Goal: Task Accomplishment & Management: Manage account settings

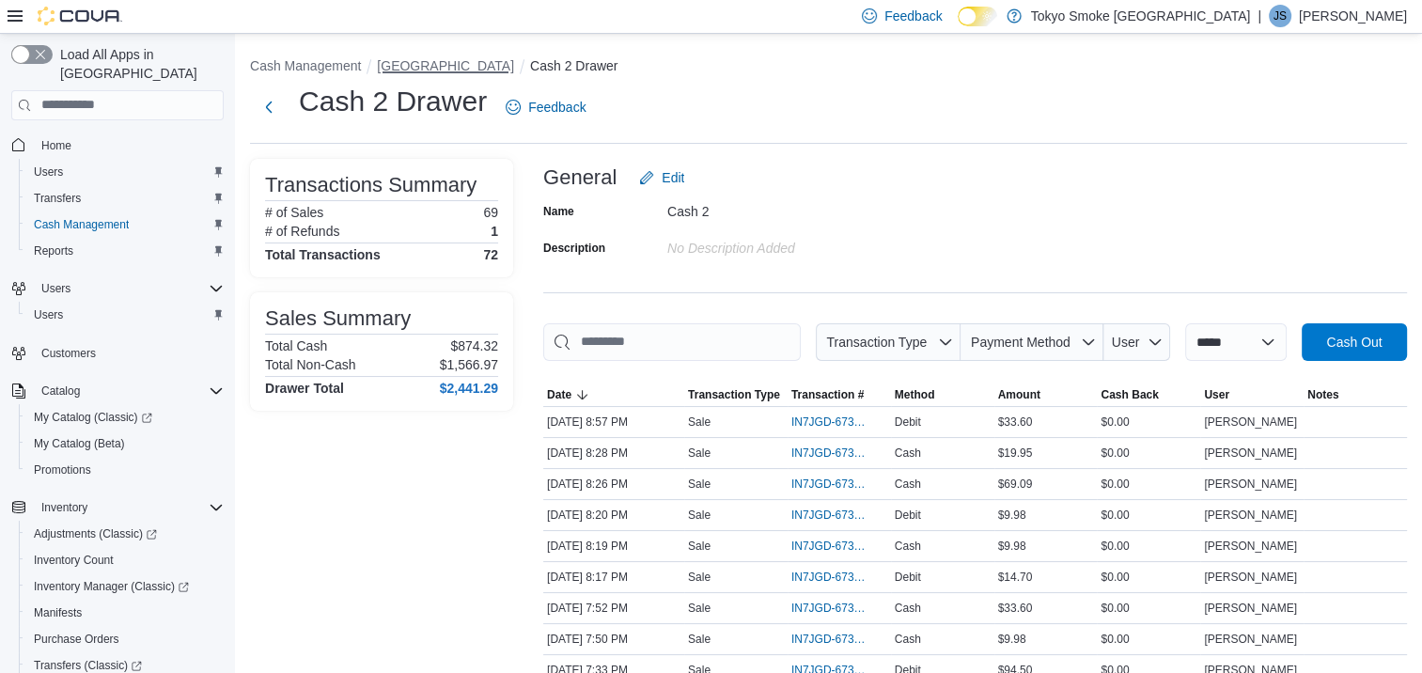
click at [436, 62] on button "[GEOGRAPHIC_DATA]" at bounding box center [445, 65] width 137 height 15
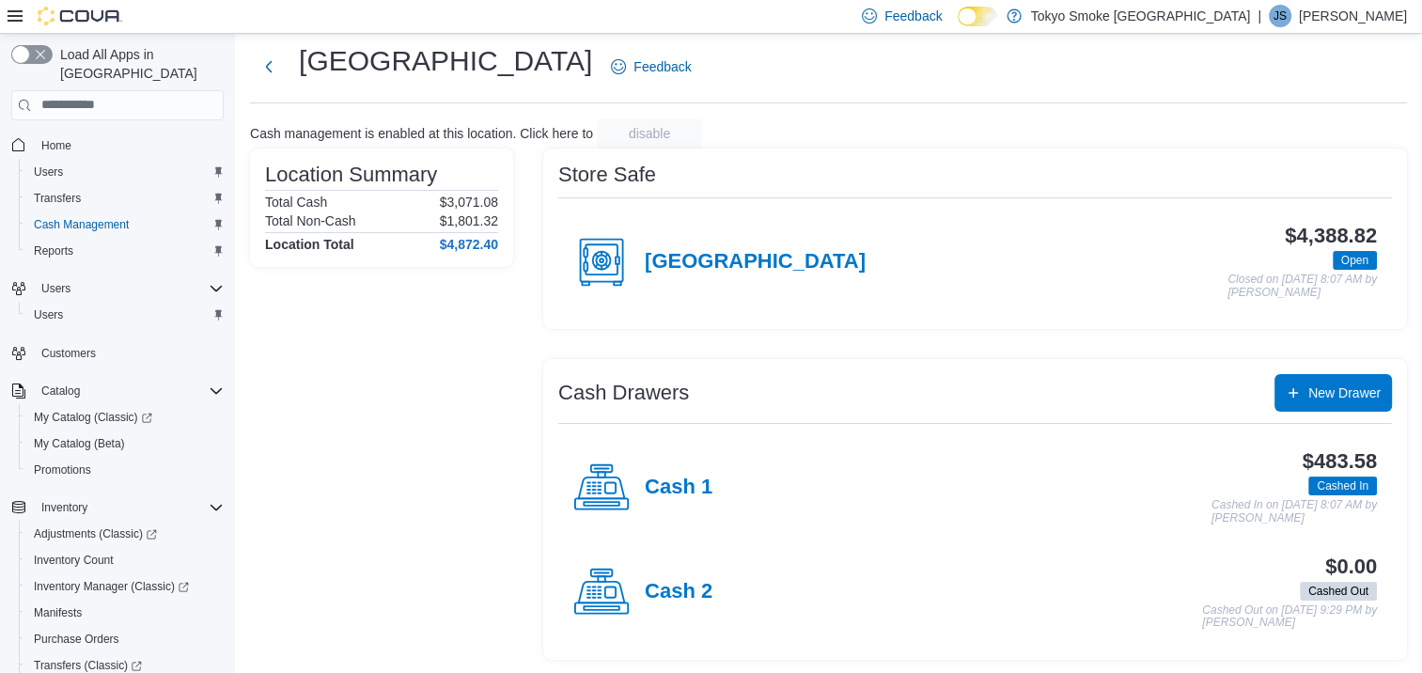
scroll to position [41, 0]
click at [703, 489] on h4 "Cash 1" at bounding box center [679, 487] width 68 height 24
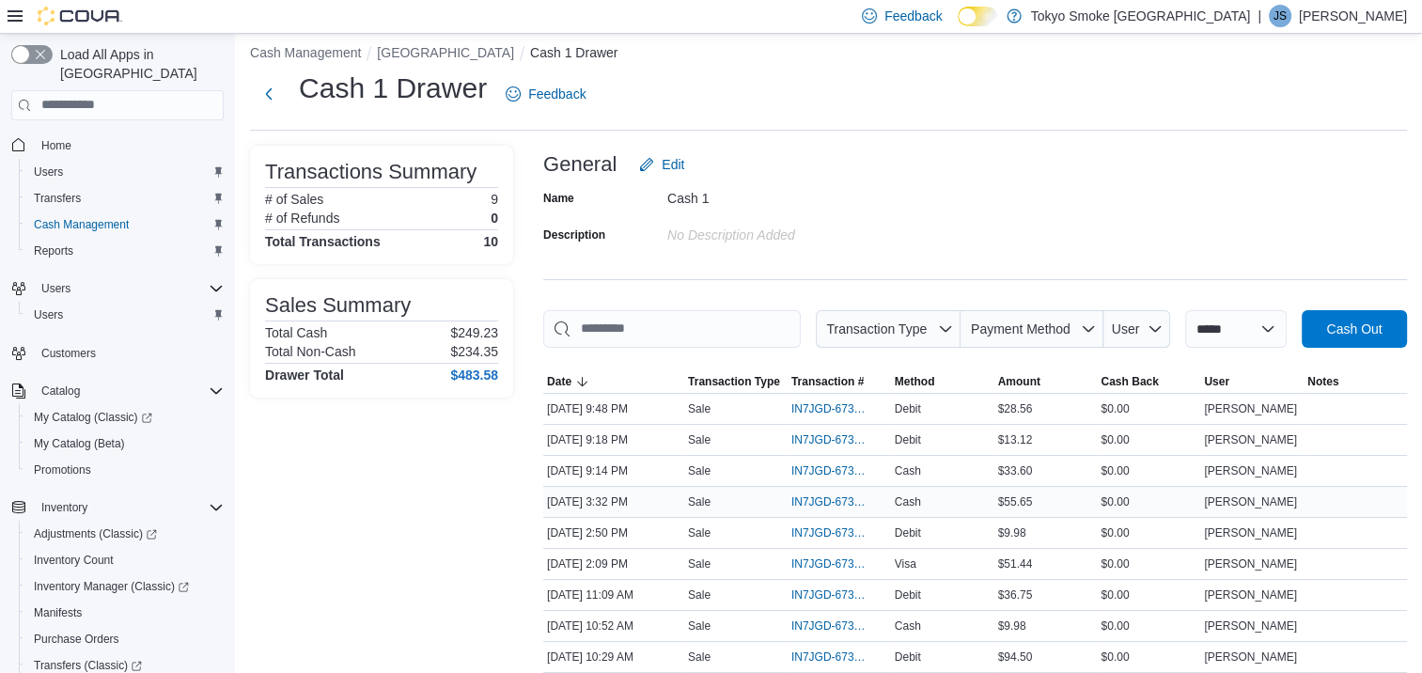
scroll to position [94, 0]
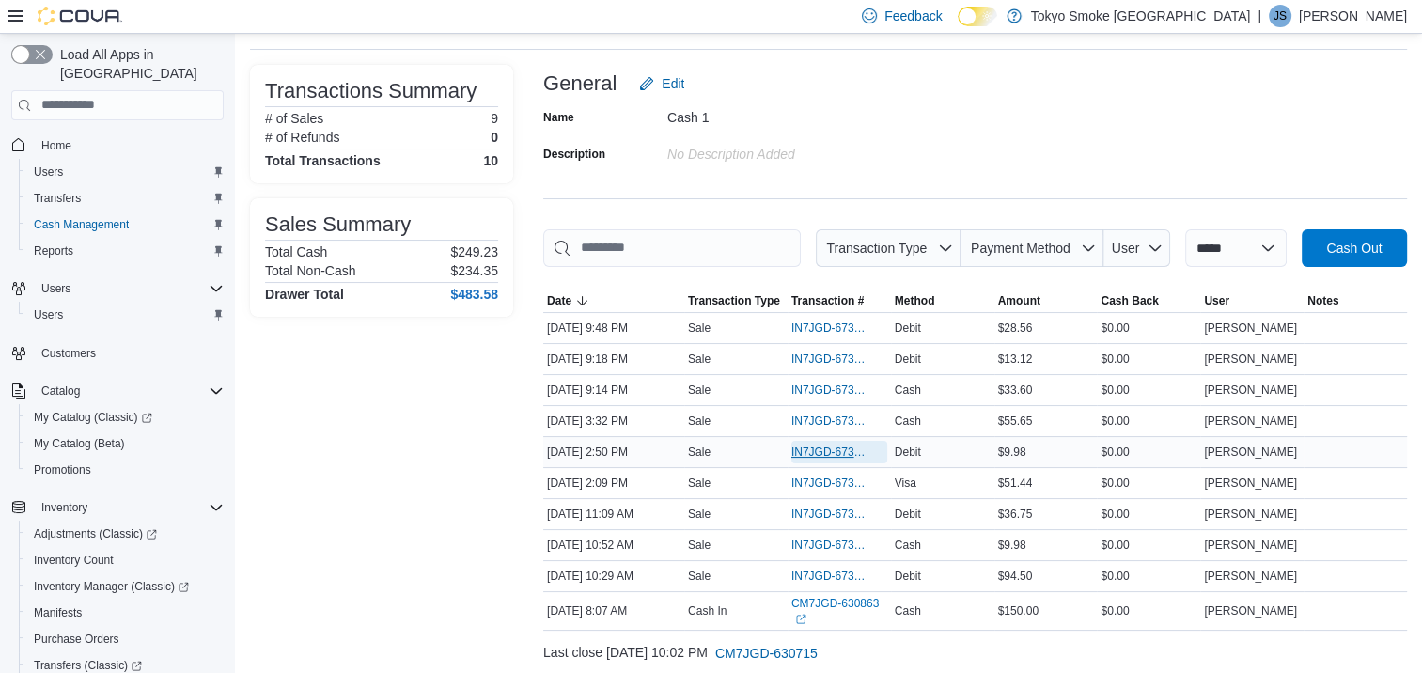
click at [836, 453] on span "IN7JGD-6736932" at bounding box center [829, 451] width 77 height 15
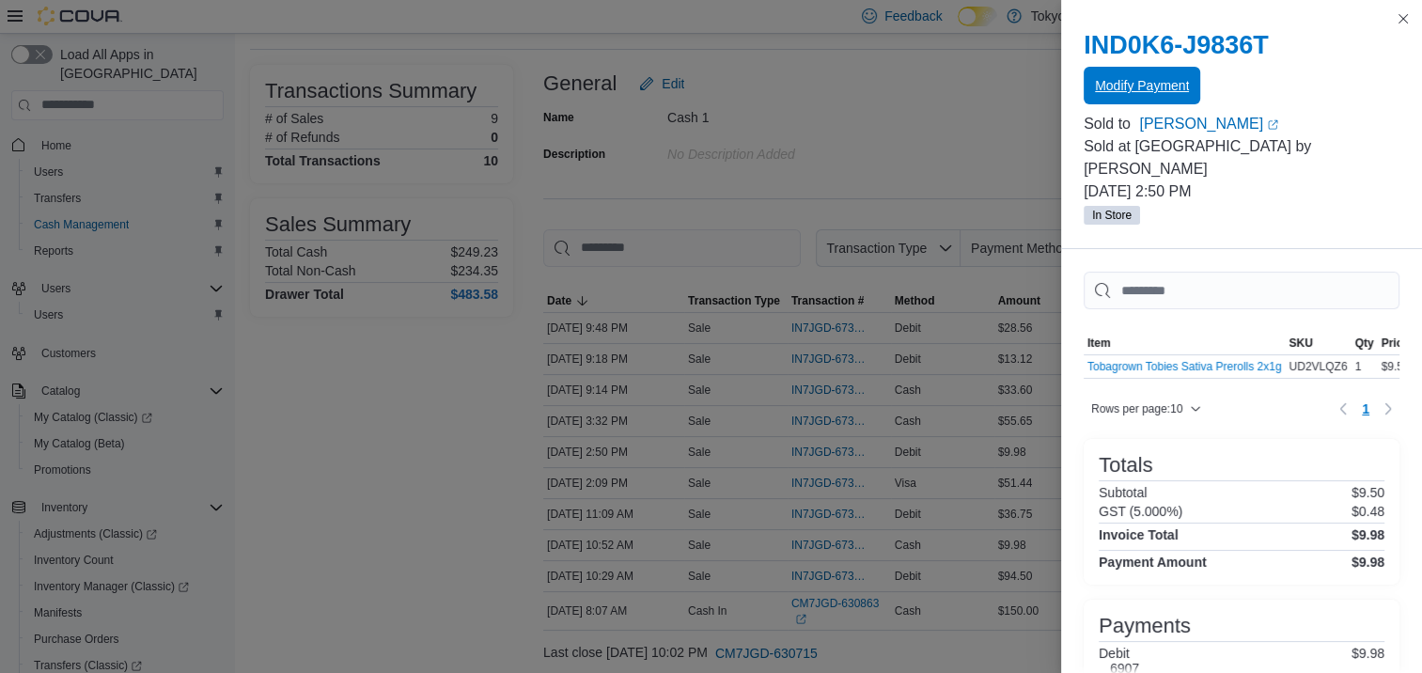
click at [1128, 80] on span "Modify Payment" at bounding box center [1142, 85] width 94 height 19
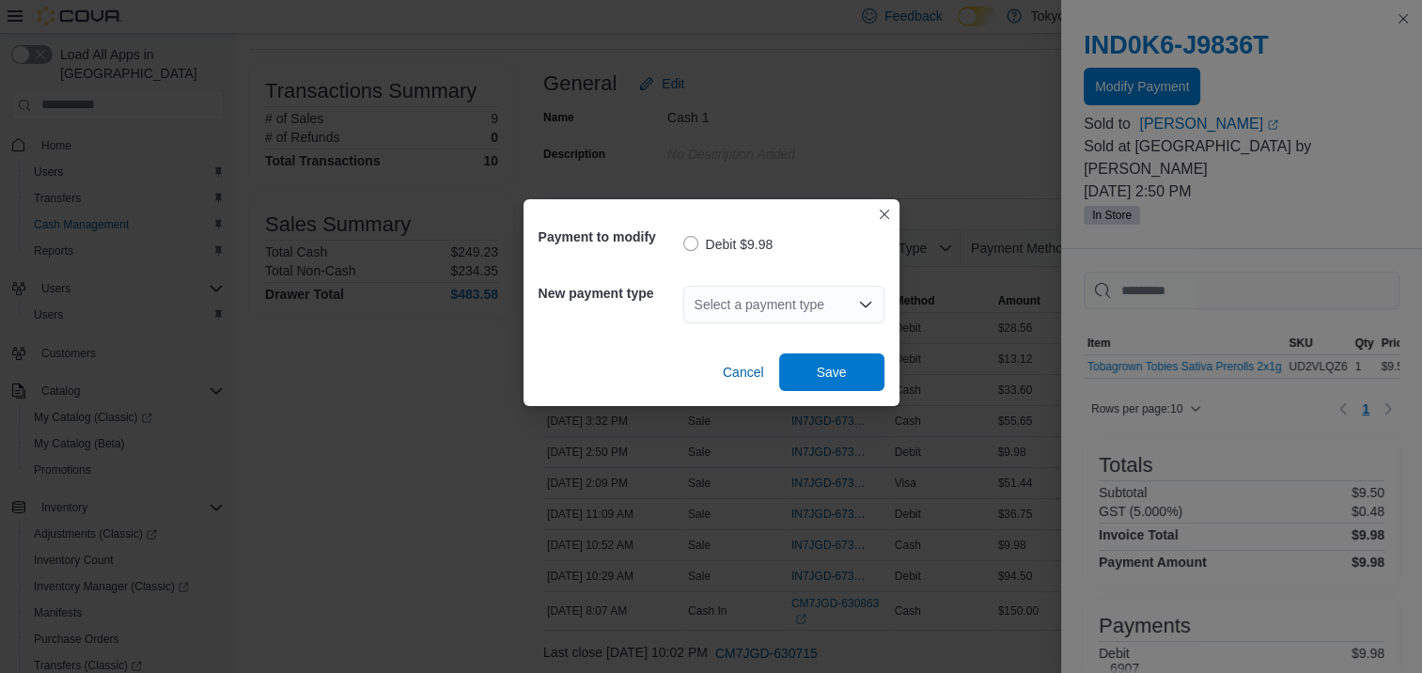
click at [872, 304] on icon "Open list of options" at bounding box center [865, 304] width 15 height 15
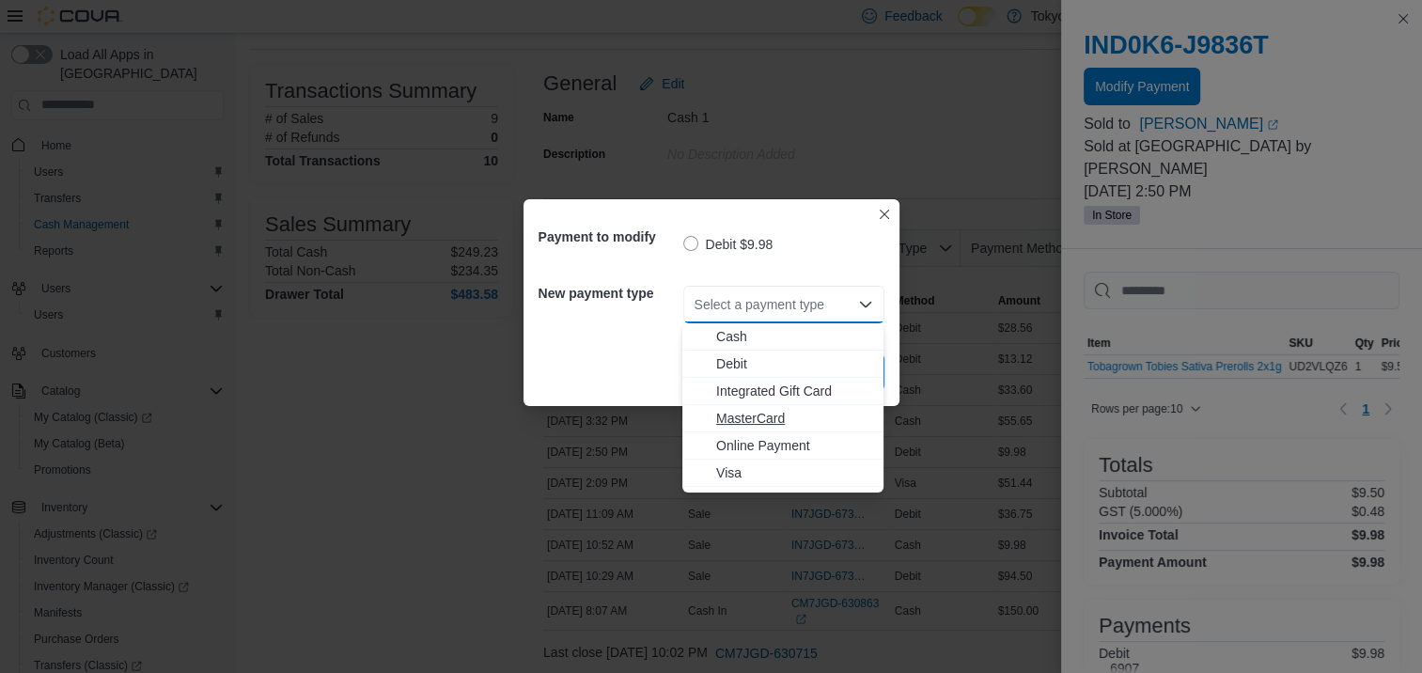
click at [790, 411] on span "MasterCard" at bounding box center [794, 418] width 156 height 19
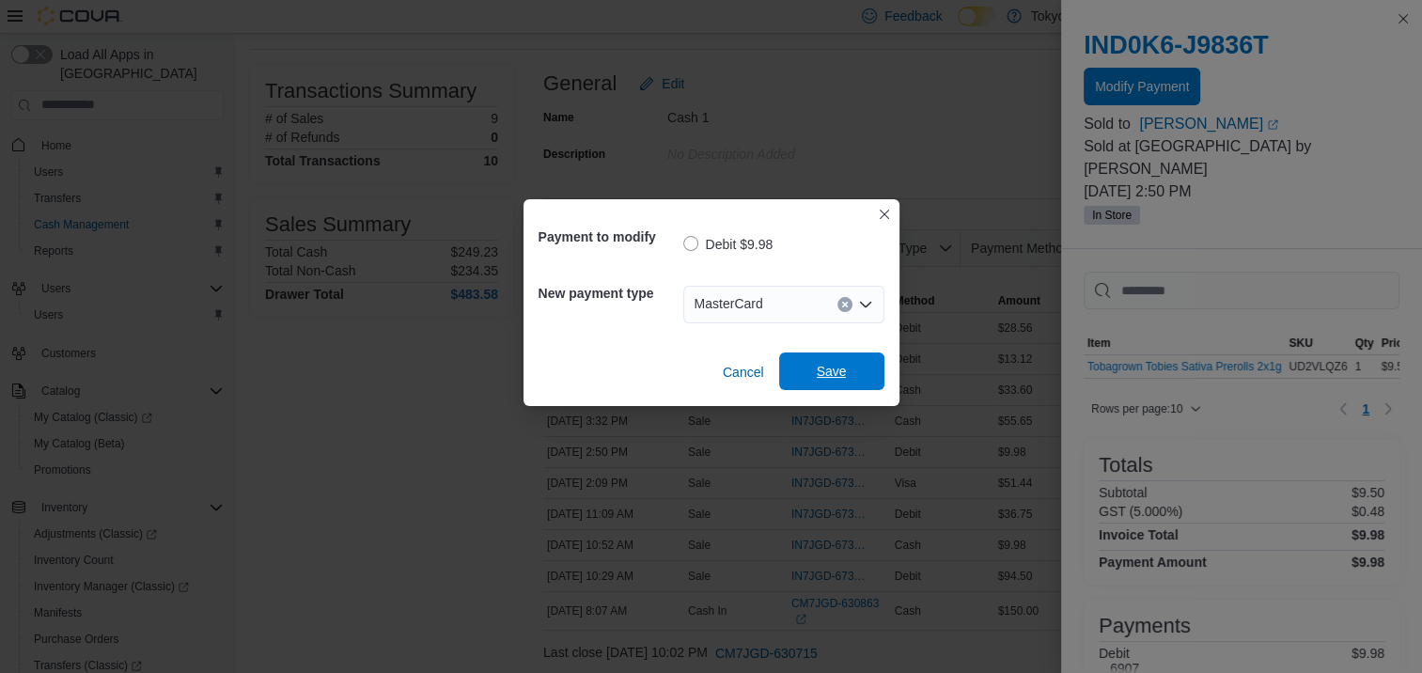
click at [853, 372] on span "Save" at bounding box center [831, 371] width 83 height 38
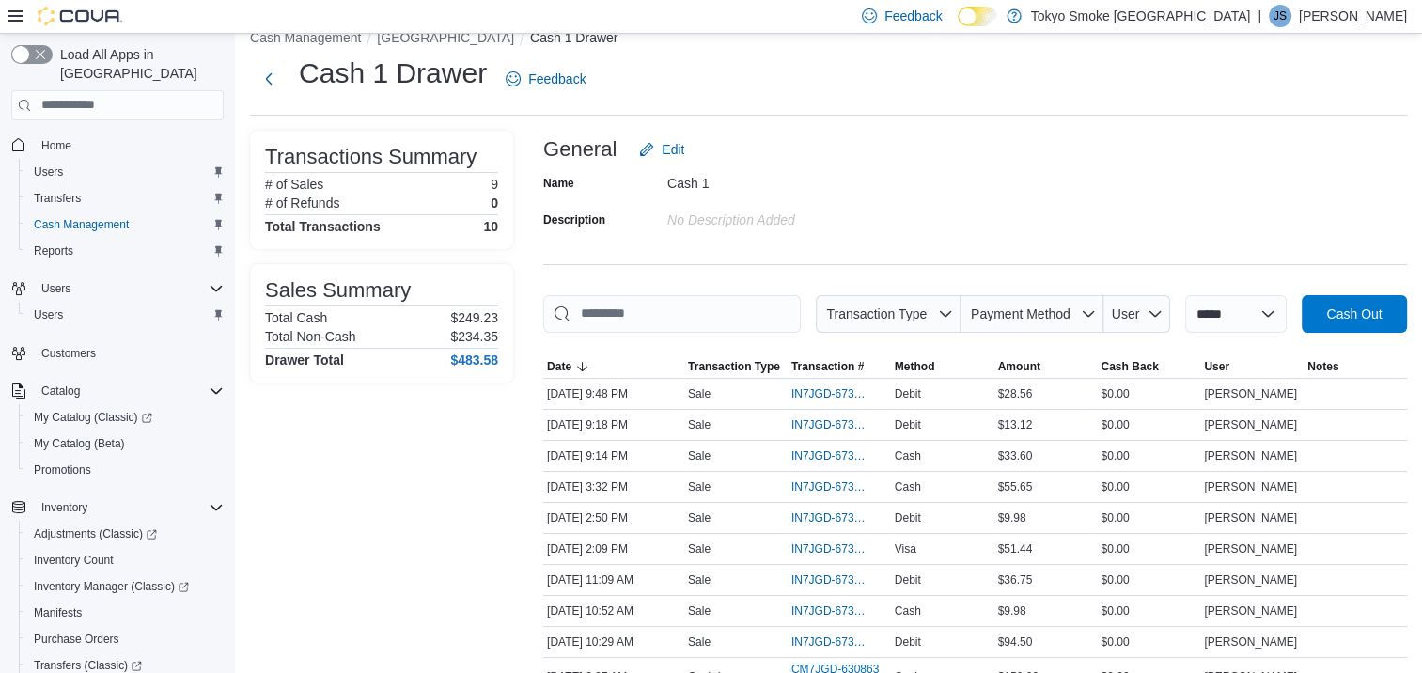
scroll to position [0, 0]
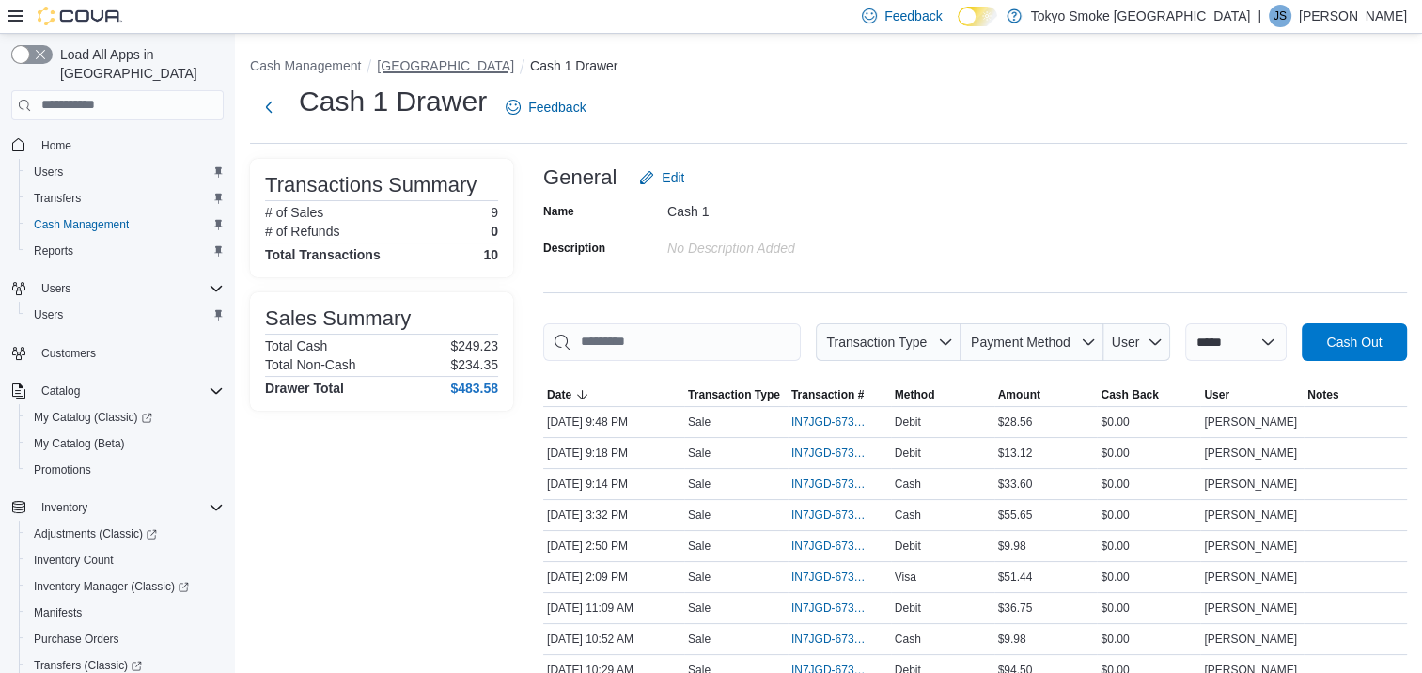
click at [421, 69] on button "[GEOGRAPHIC_DATA]" at bounding box center [445, 65] width 137 height 15
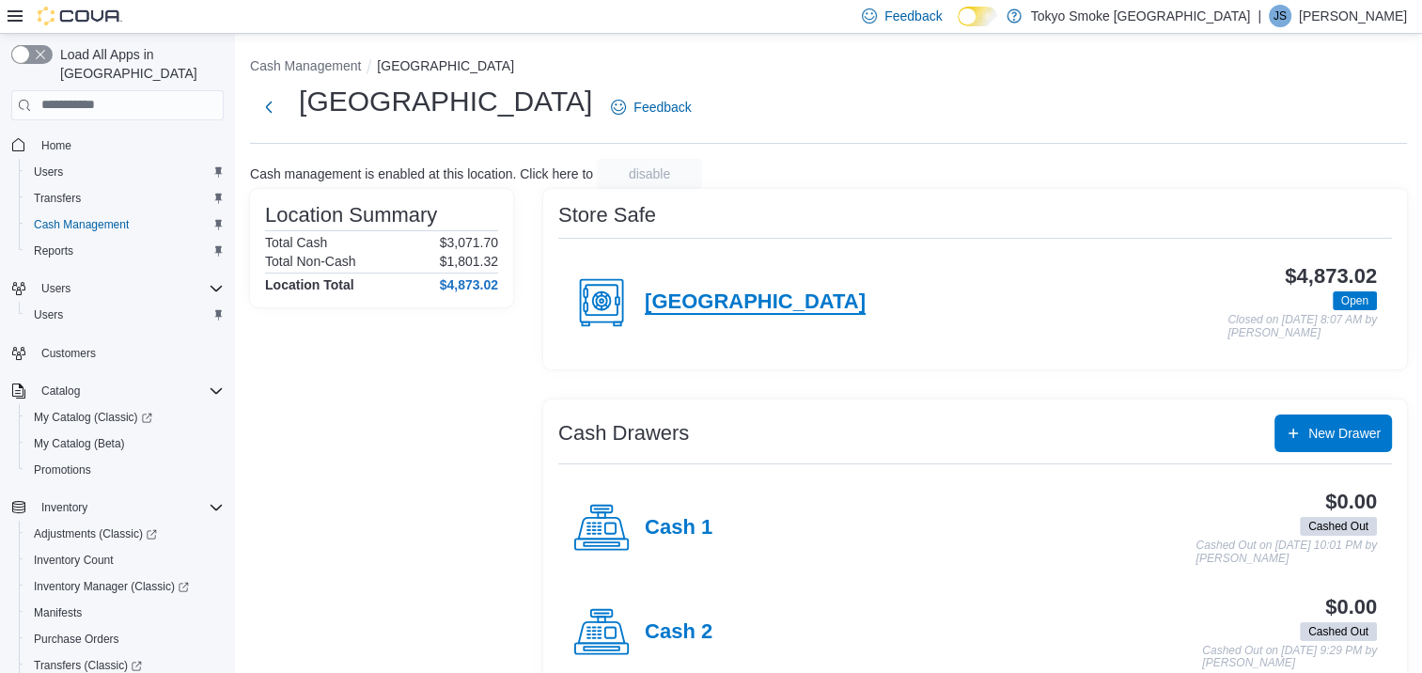
click at [697, 304] on h4 "[GEOGRAPHIC_DATA]" at bounding box center [755, 302] width 221 height 24
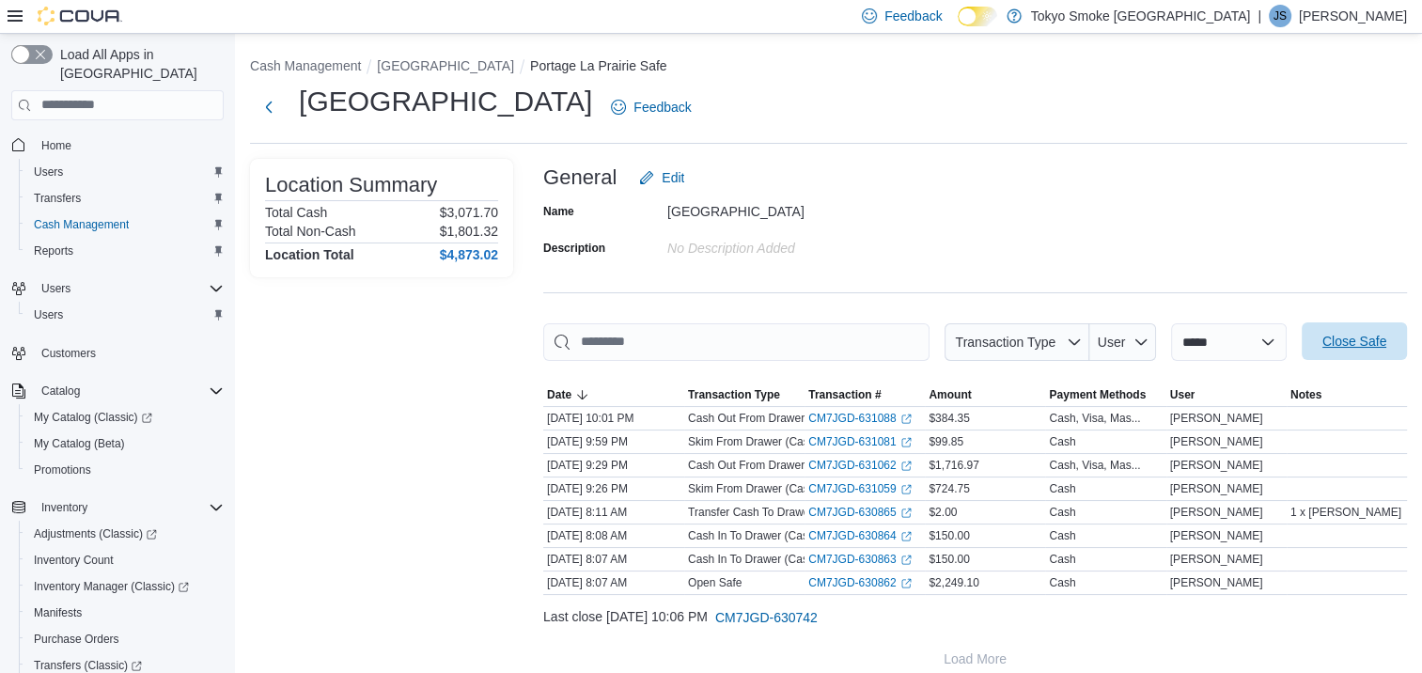
click at [1378, 335] on span "Close Safe" at bounding box center [1354, 341] width 64 height 19
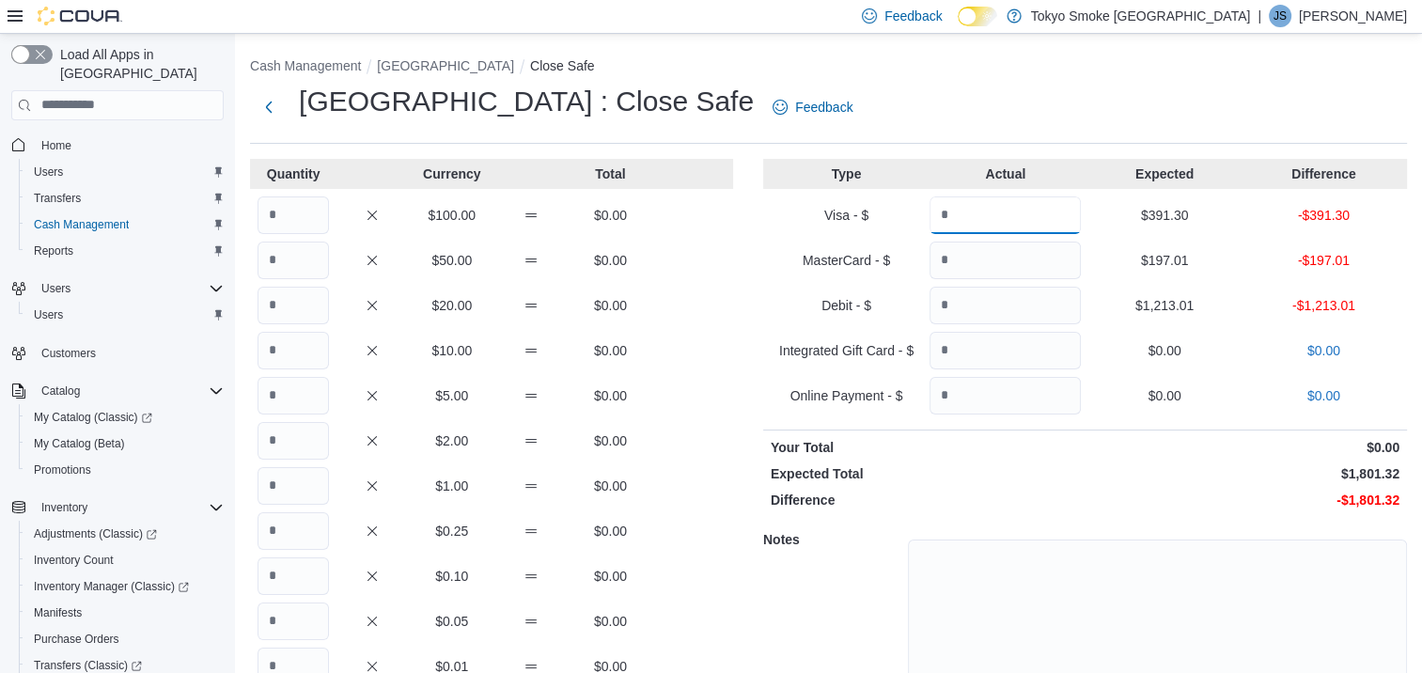
click at [1009, 222] on input "Quantity" at bounding box center [1004, 215] width 151 height 38
type input "******"
type input "*******"
click at [291, 213] on input "Quantity" at bounding box center [292, 215] width 71 height 38
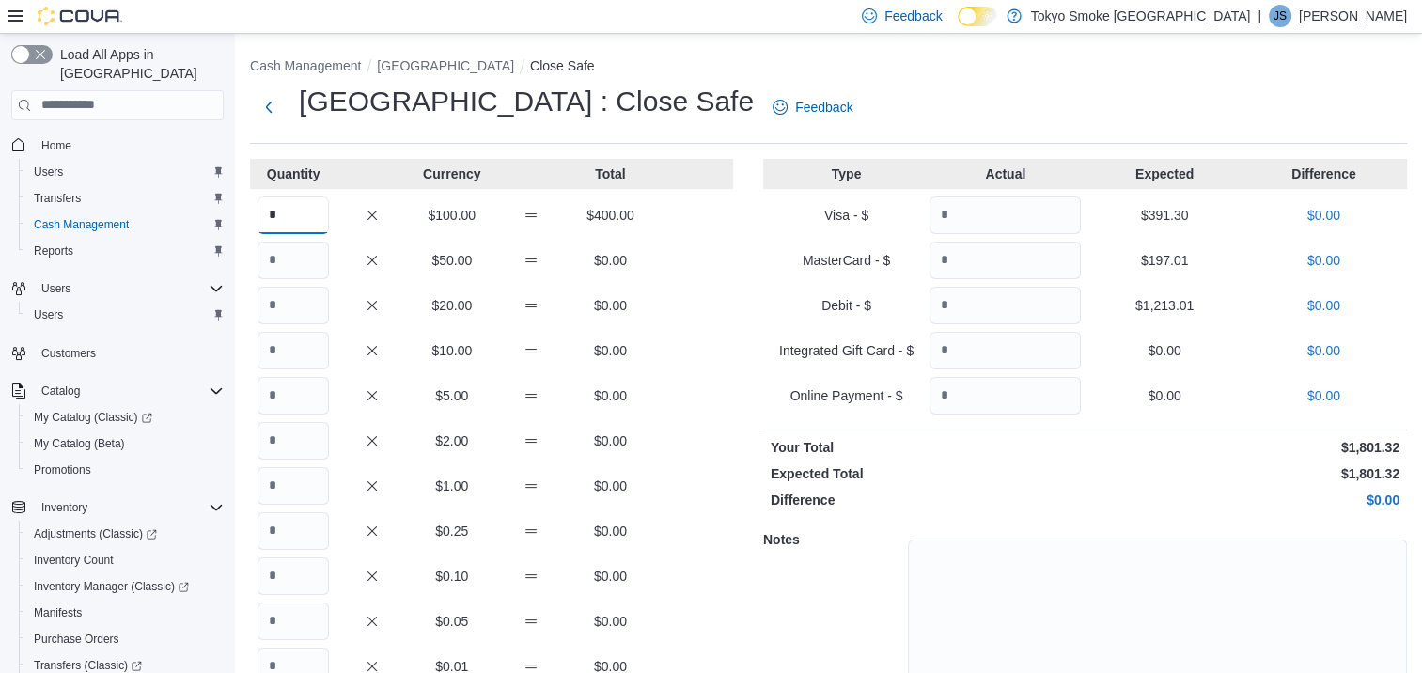
type input "*"
type input "**"
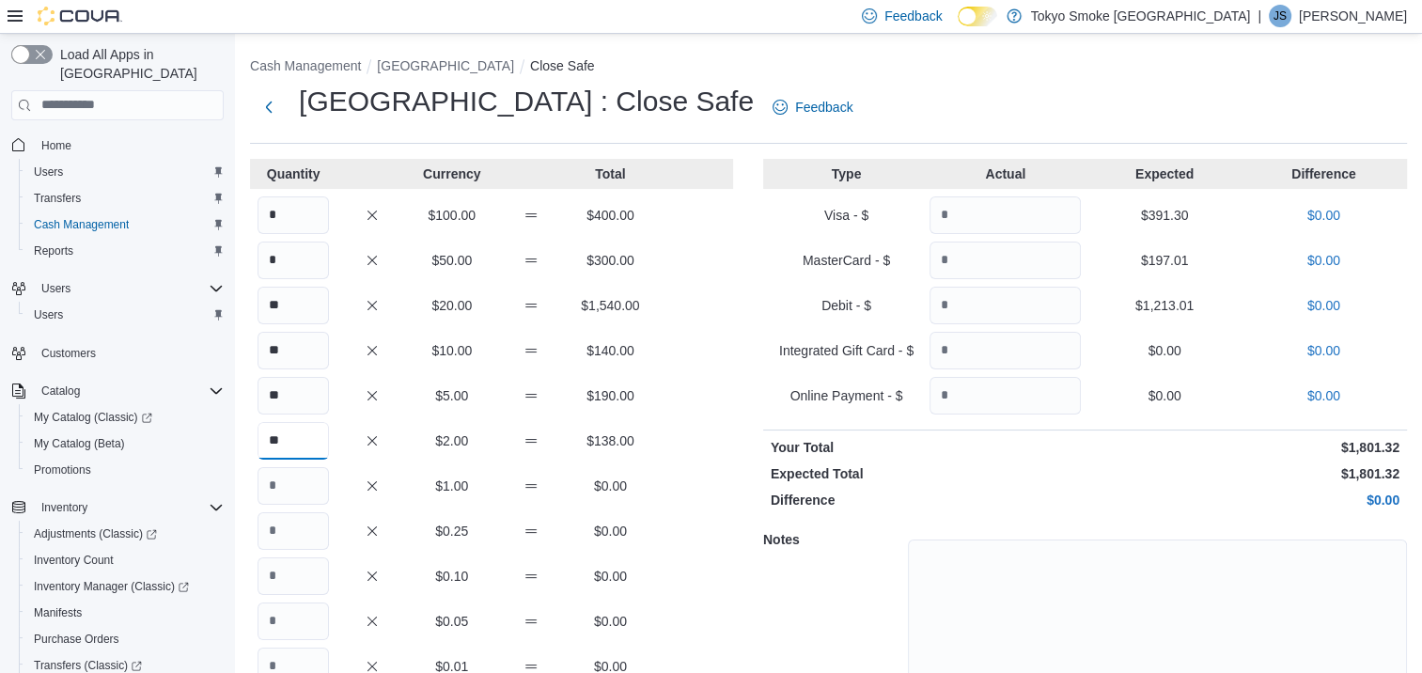
type input "**"
type input "***"
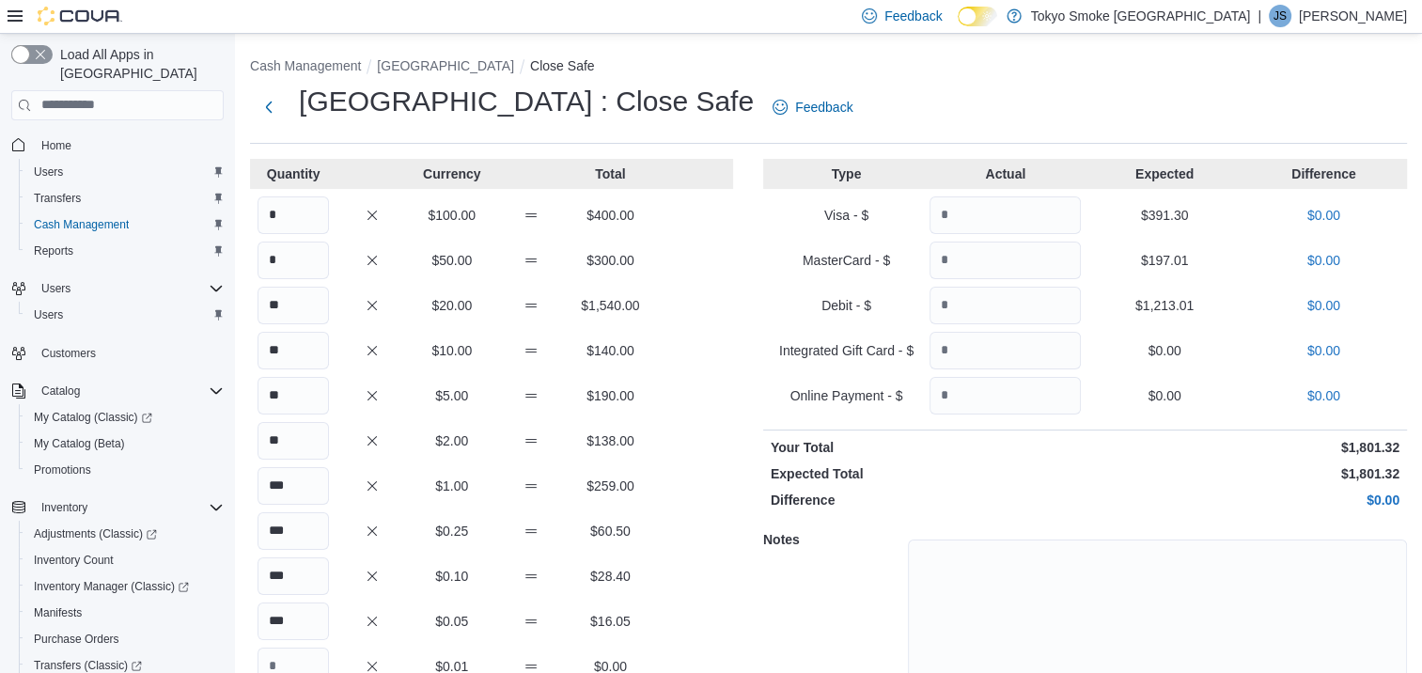
click at [724, 383] on div "** $5.00 $190.00" at bounding box center [491, 396] width 483 height 38
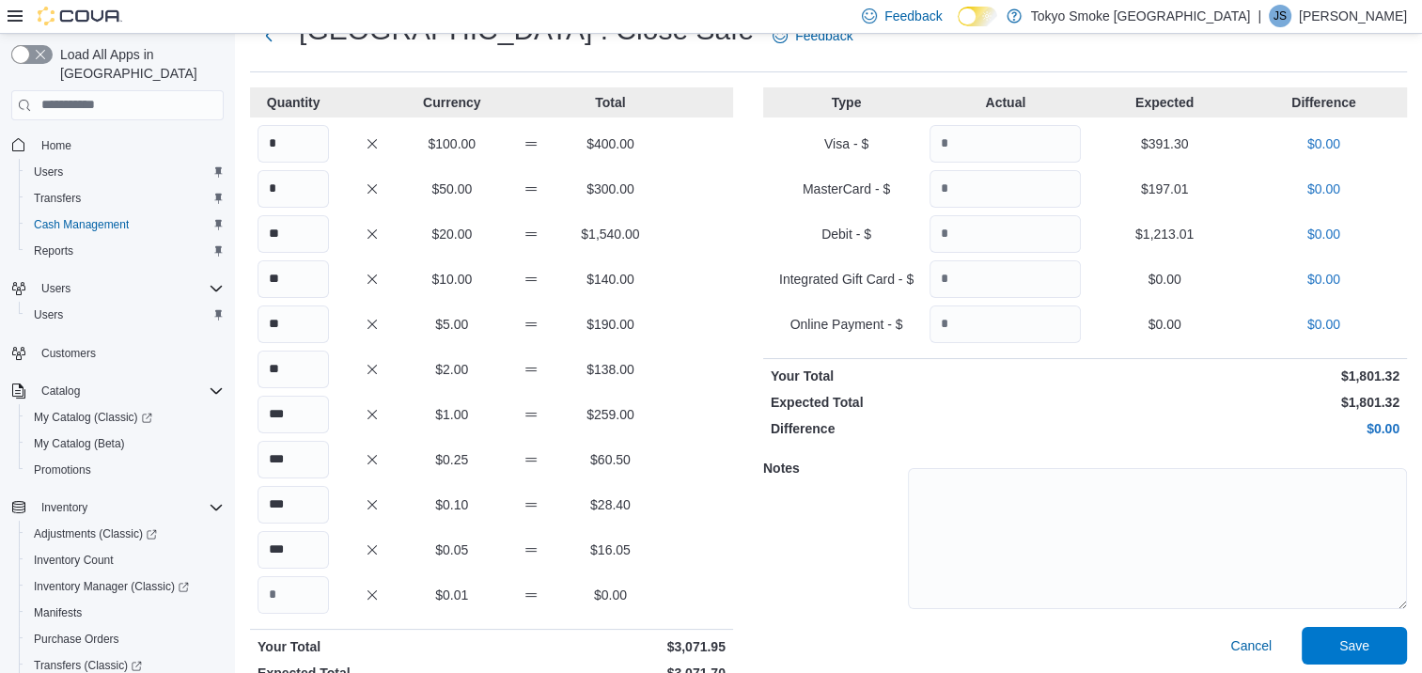
scroll to position [129, 0]
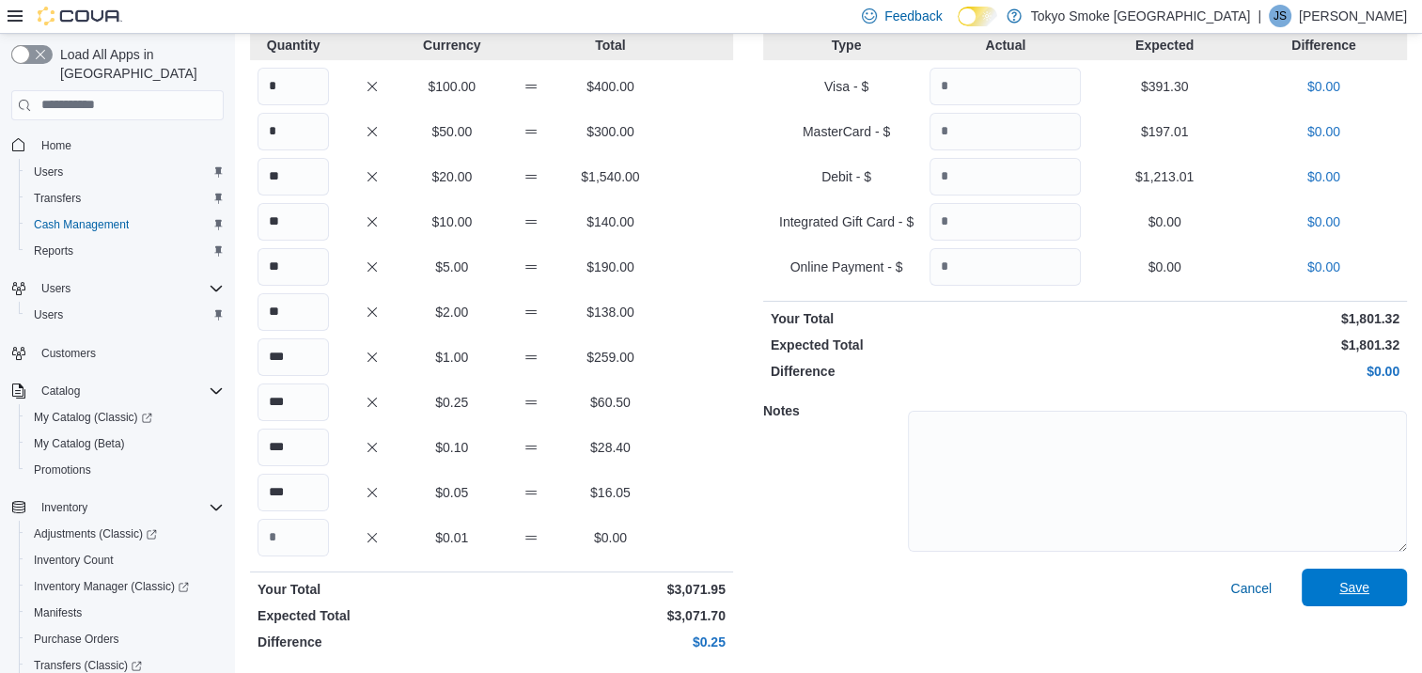
click at [1386, 586] on span "Save" at bounding box center [1354, 588] width 83 height 38
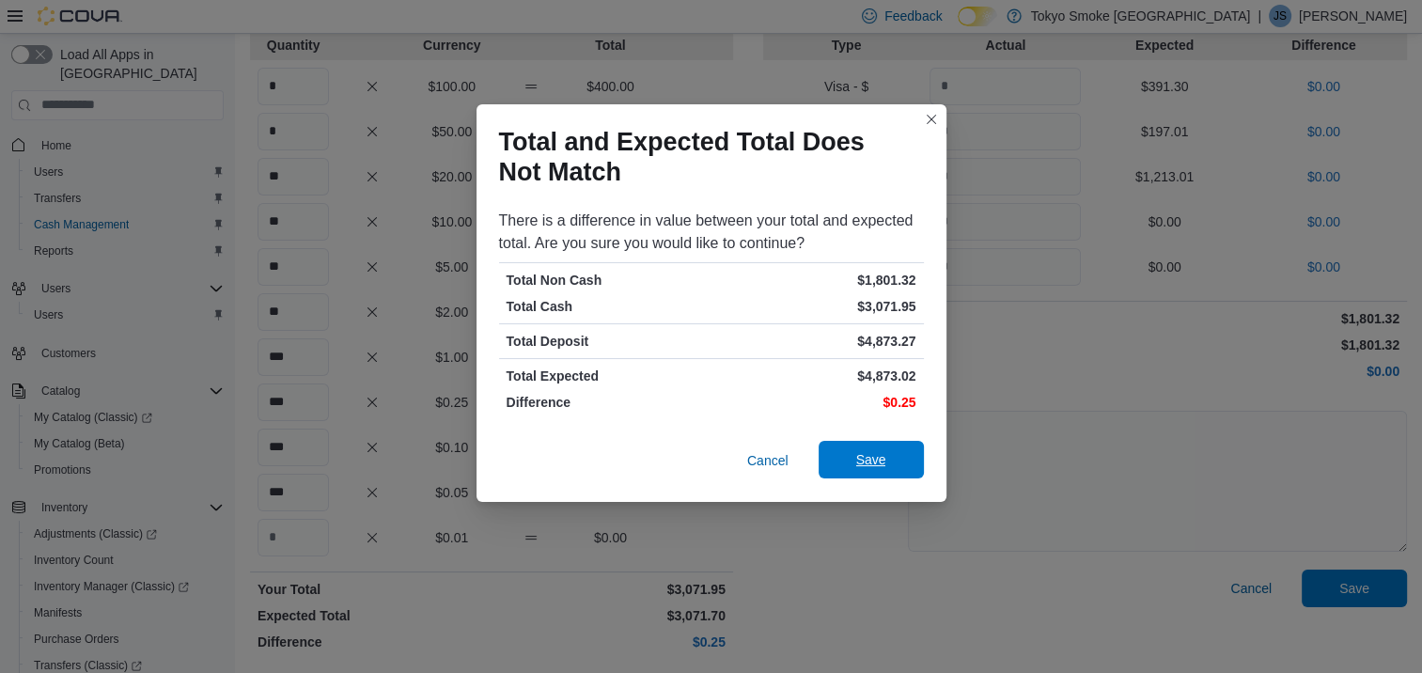
click at [868, 466] on span "Save" at bounding box center [871, 459] width 30 height 19
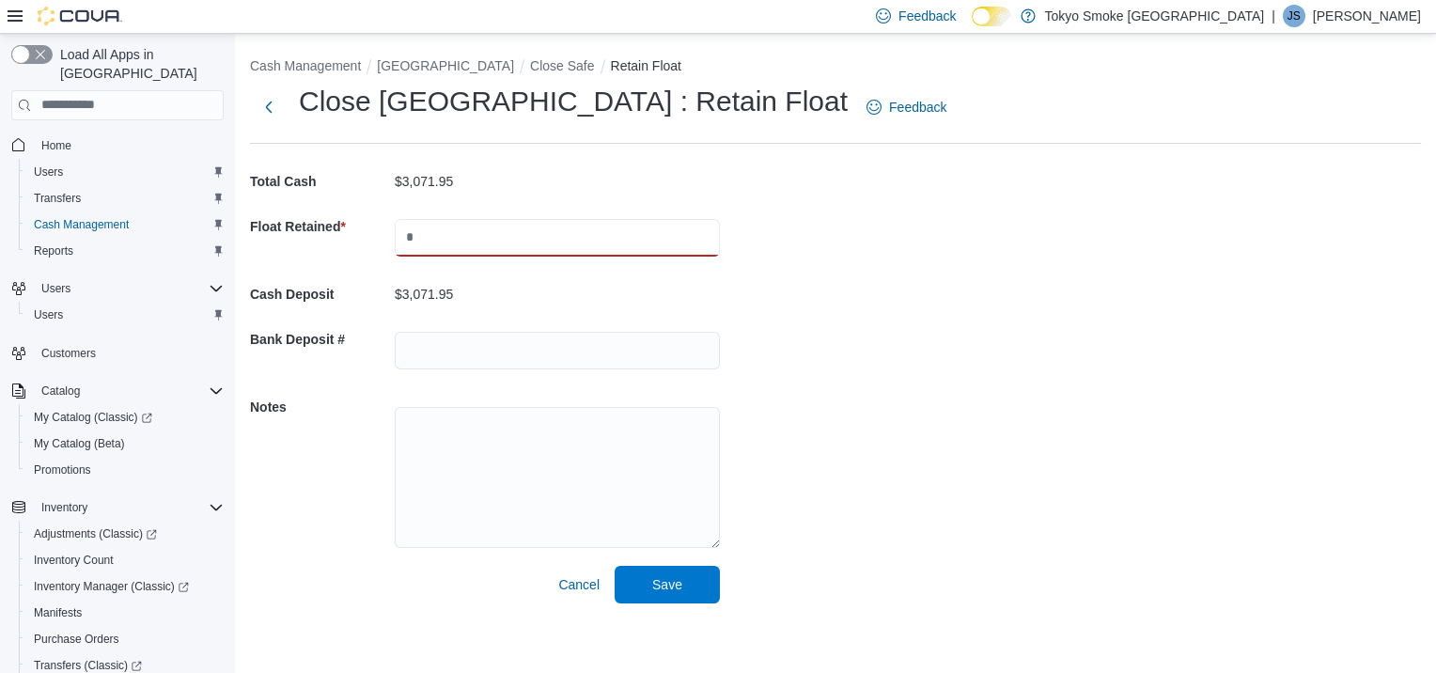
click at [486, 241] on input "text" at bounding box center [557, 238] width 325 height 38
type input "*******"
click at [638, 577] on span "Save" at bounding box center [667, 584] width 83 height 38
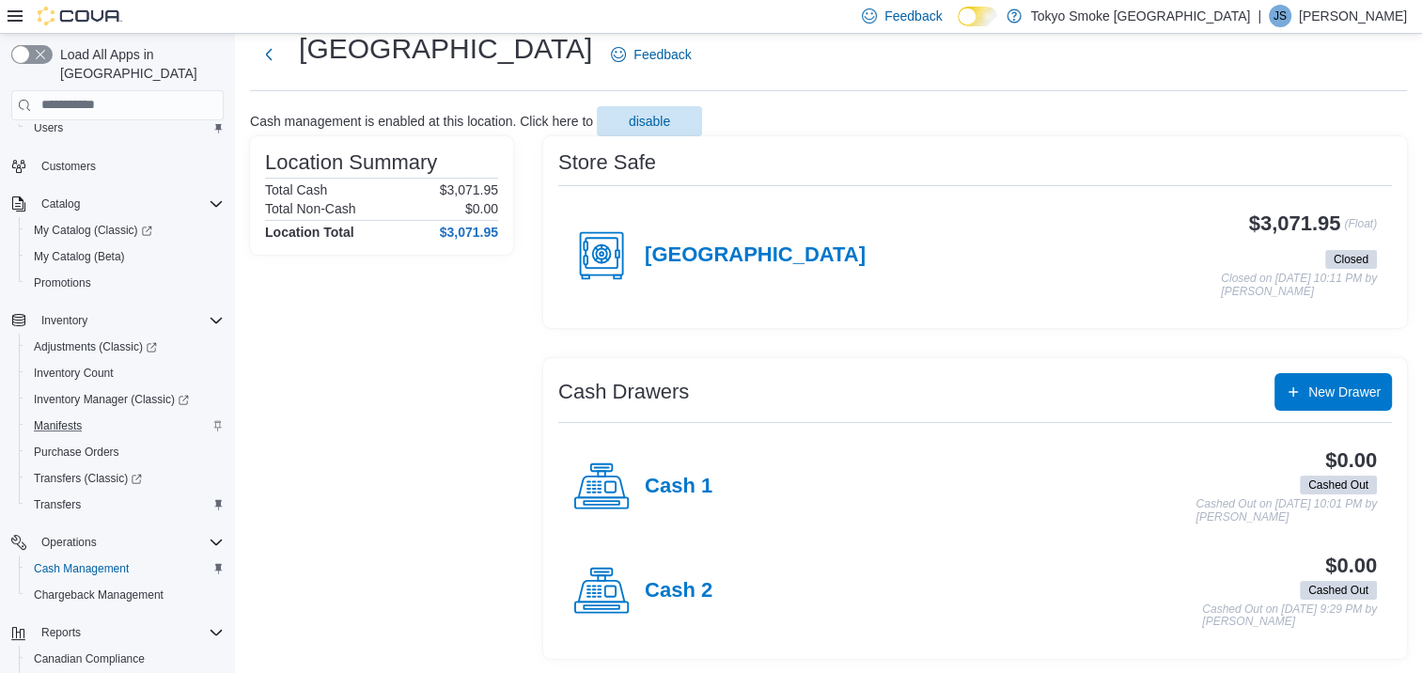
scroll to position [302, 0]
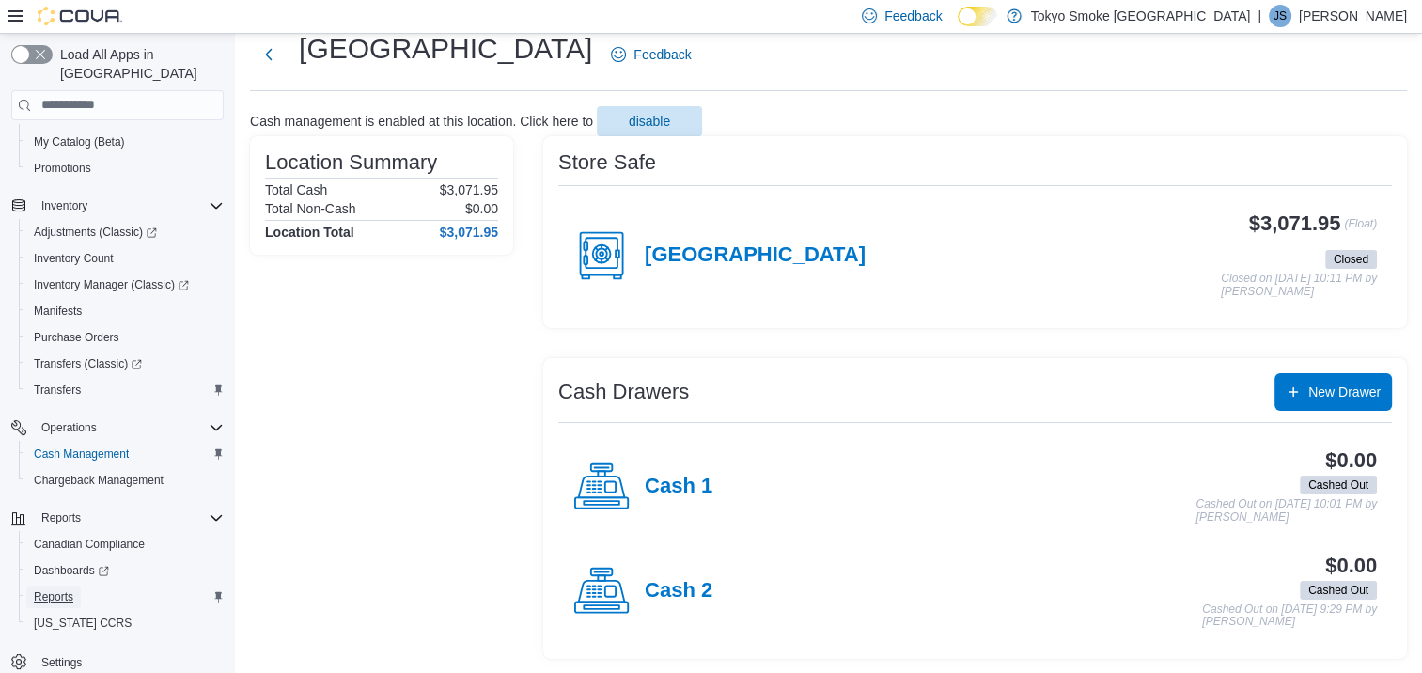
click at [53, 589] on span "Reports" at bounding box center [53, 596] width 39 height 15
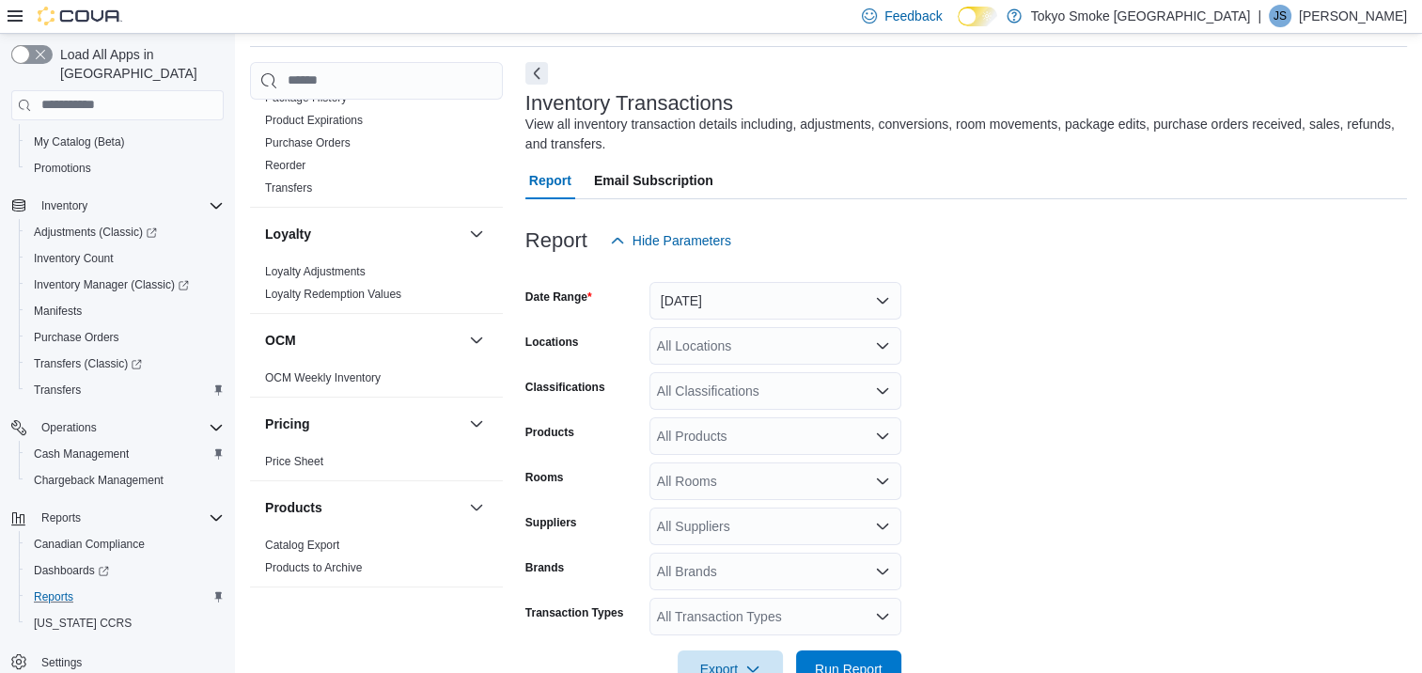
scroll to position [1128, 0]
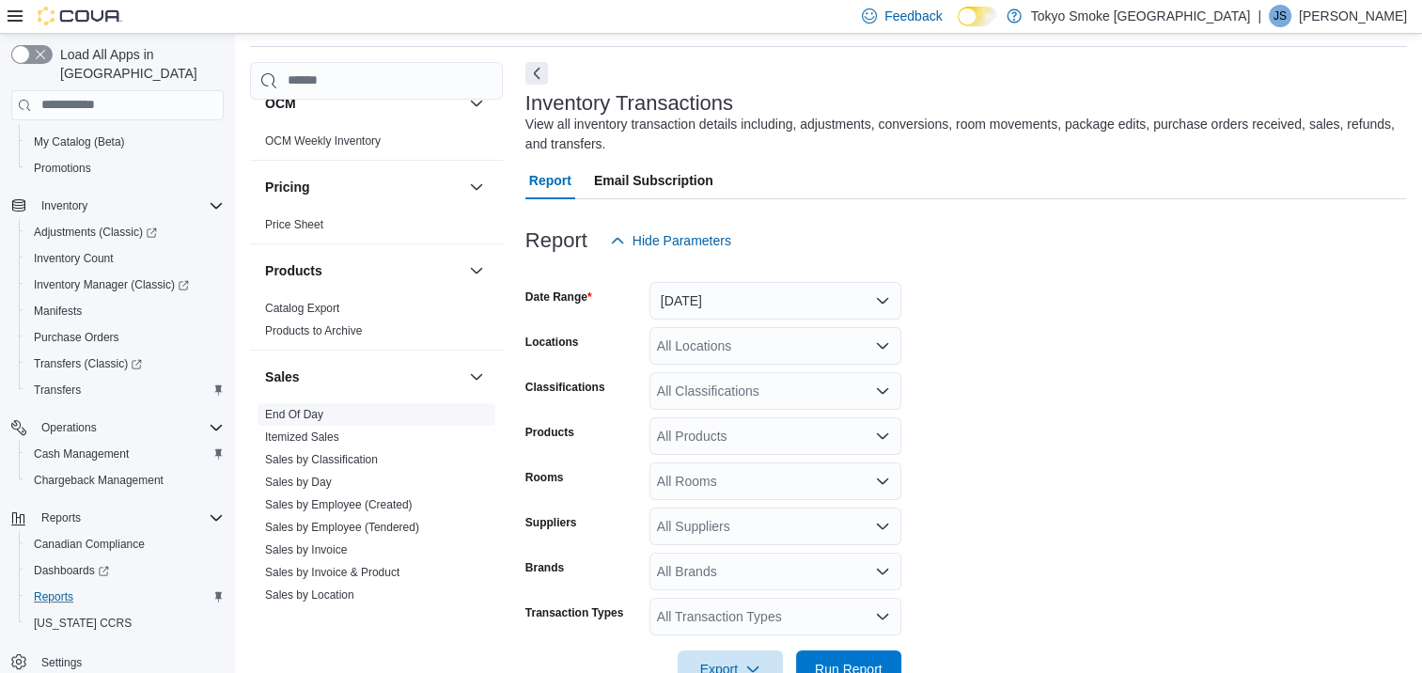
click at [295, 408] on link "End Of Day" at bounding box center [294, 414] width 58 height 13
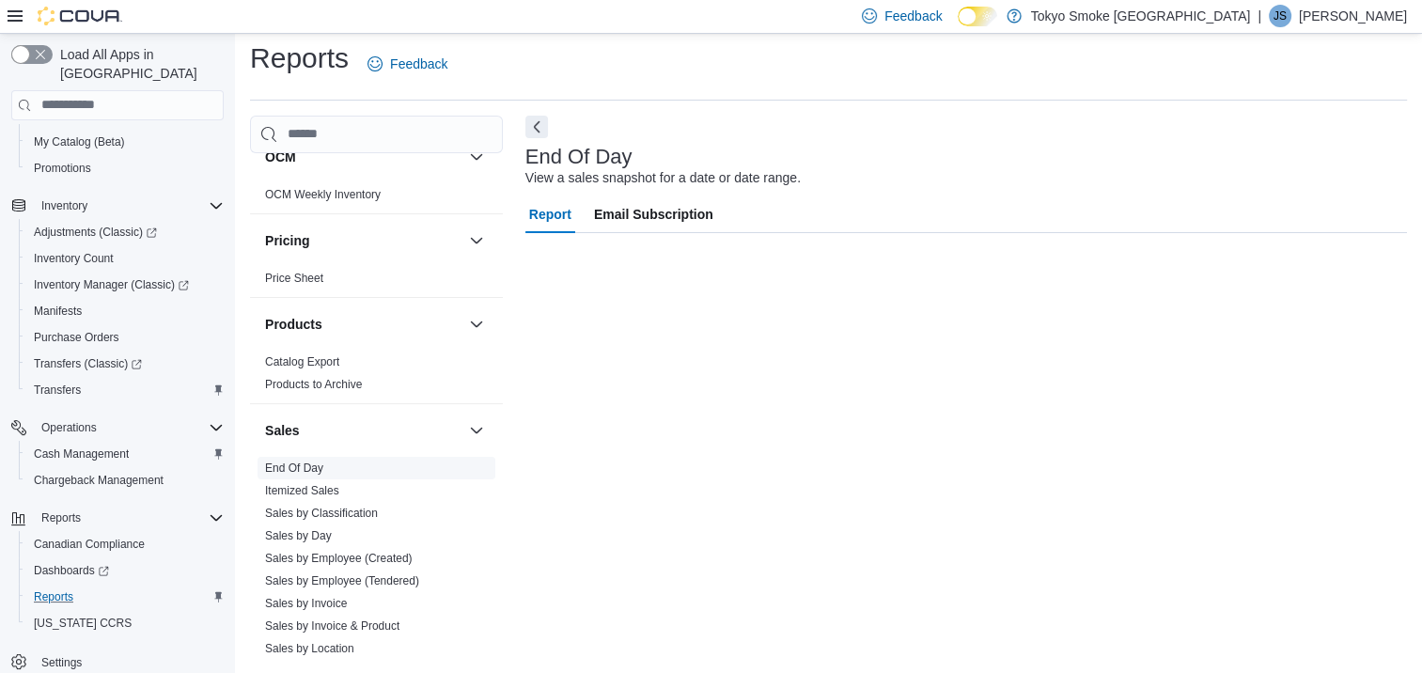
scroll to position [8, 0]
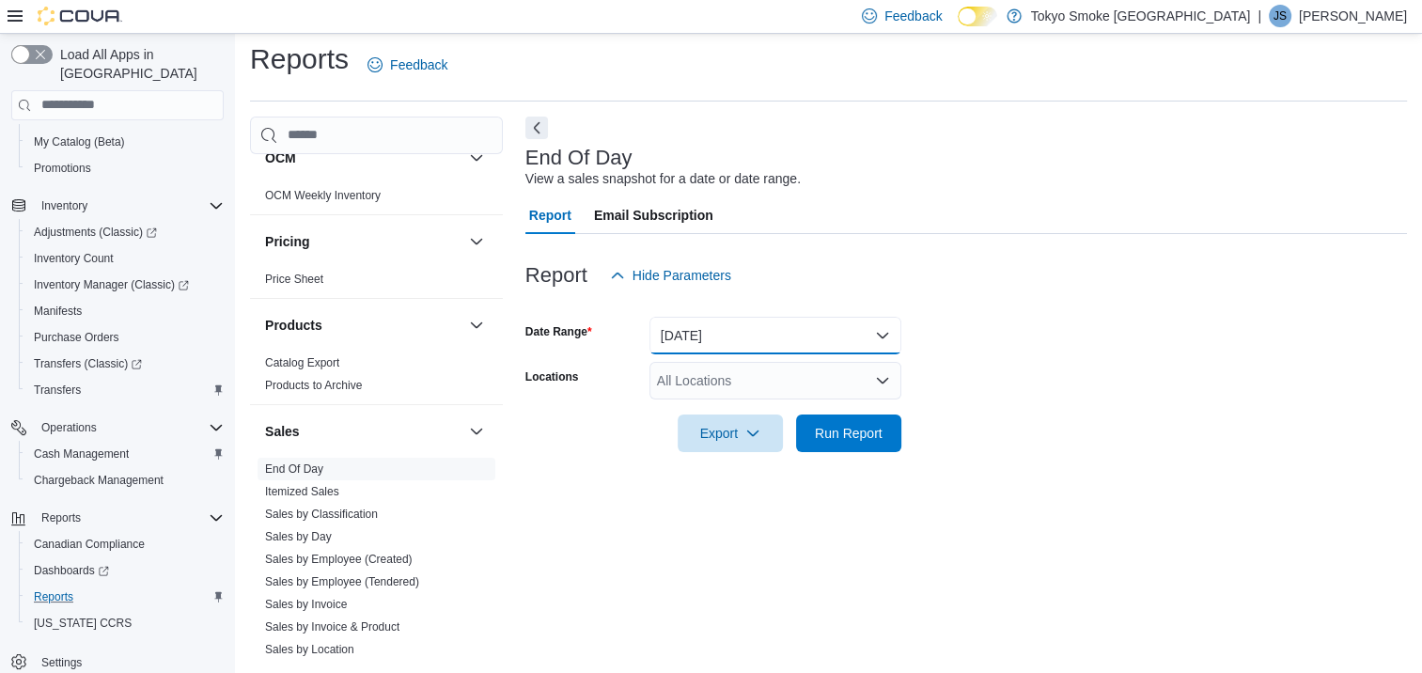
click at [883, 338] on button "[DATE]" at bounding box center [775, 336] width 252 height 38
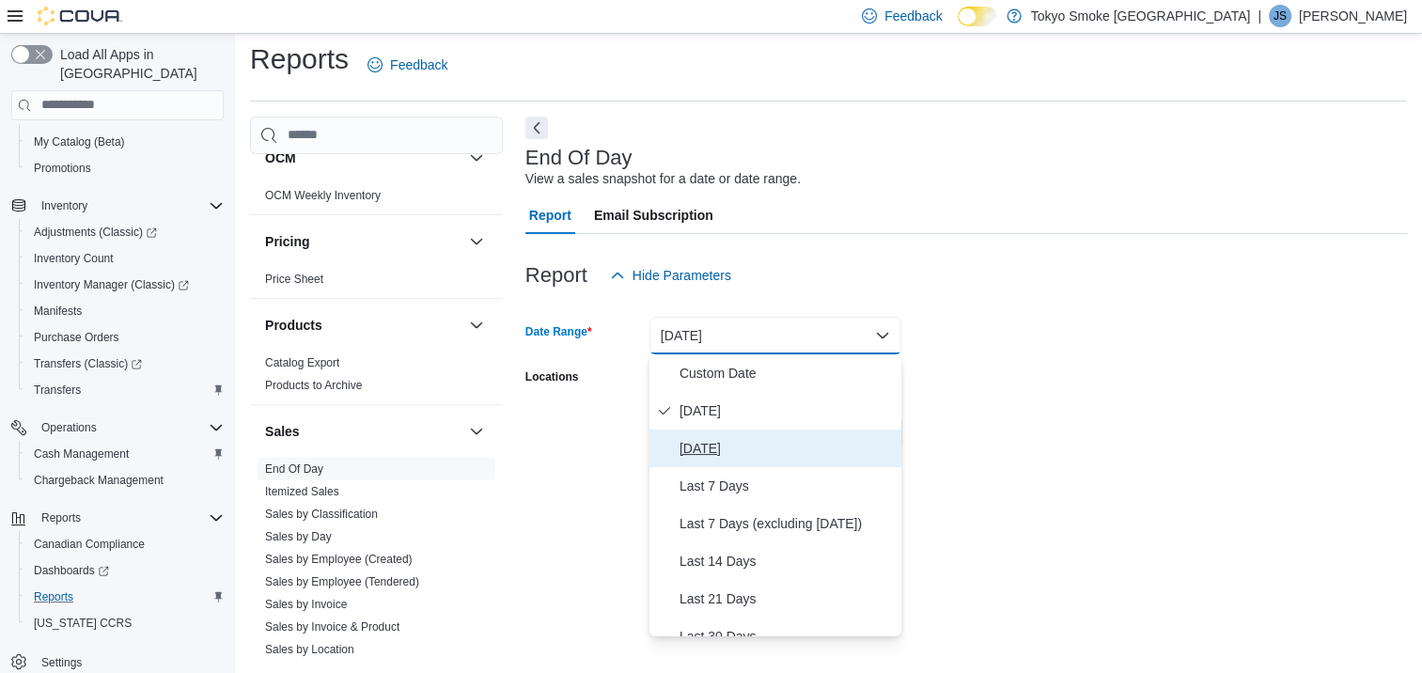
click at [705, 451] on span "[DATE]" at bounding box center [786, 448] width 214 height 23
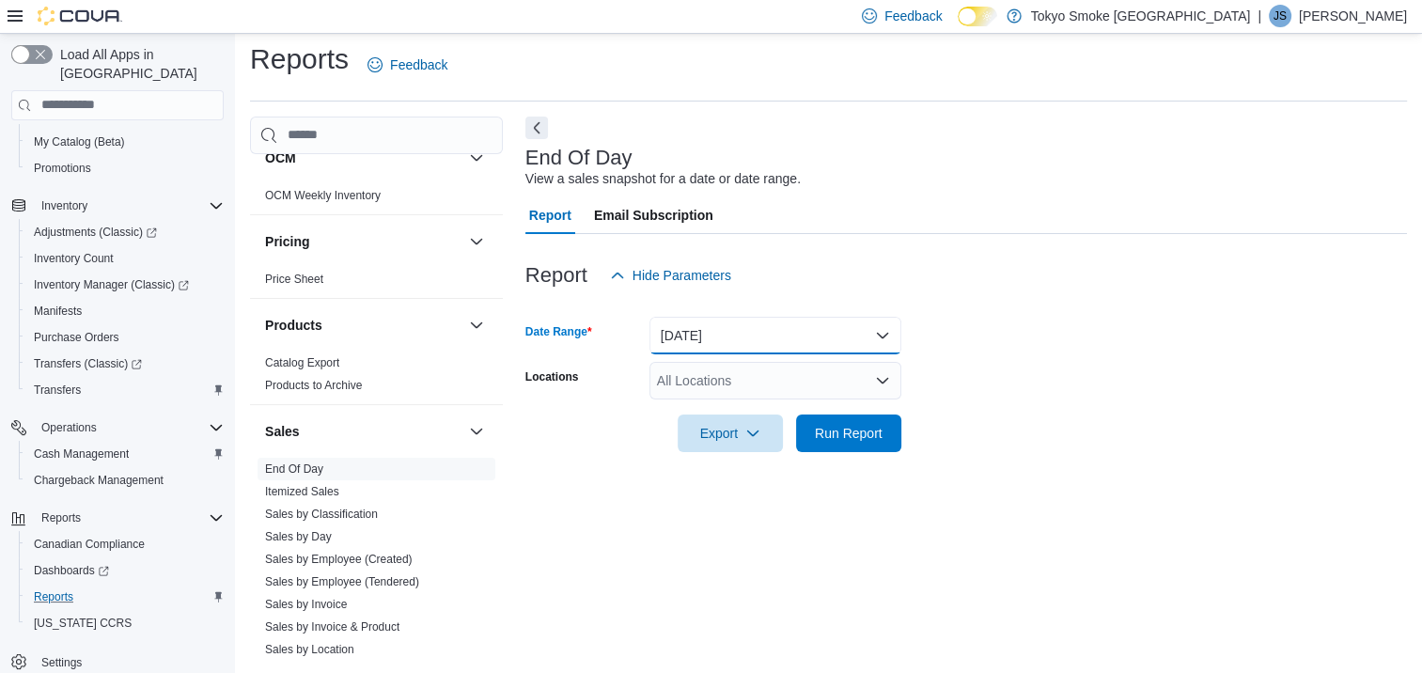
click at [883, 326] on button "[DATE]" at bounding box center [775, 336] width 252 height 38
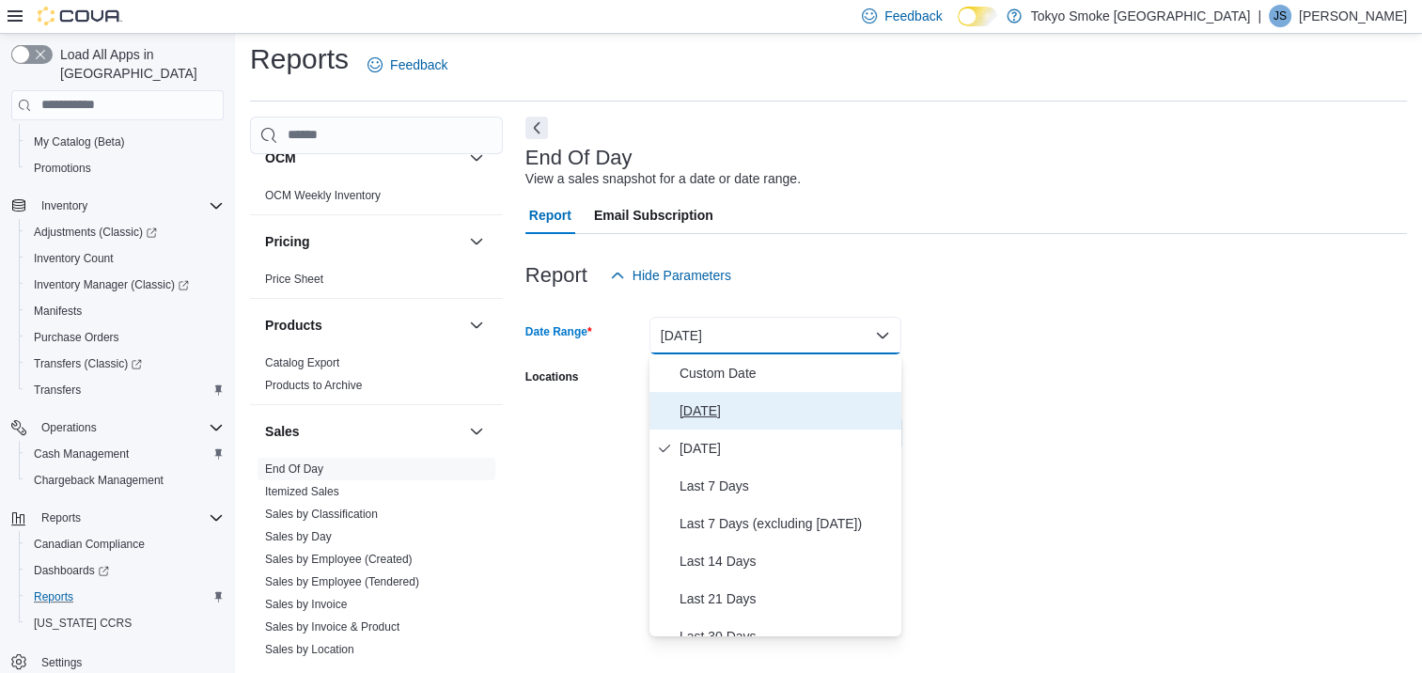
click at [729, 407] on span "[DATE]" at bounding box center [786, 410] width 214 height 23
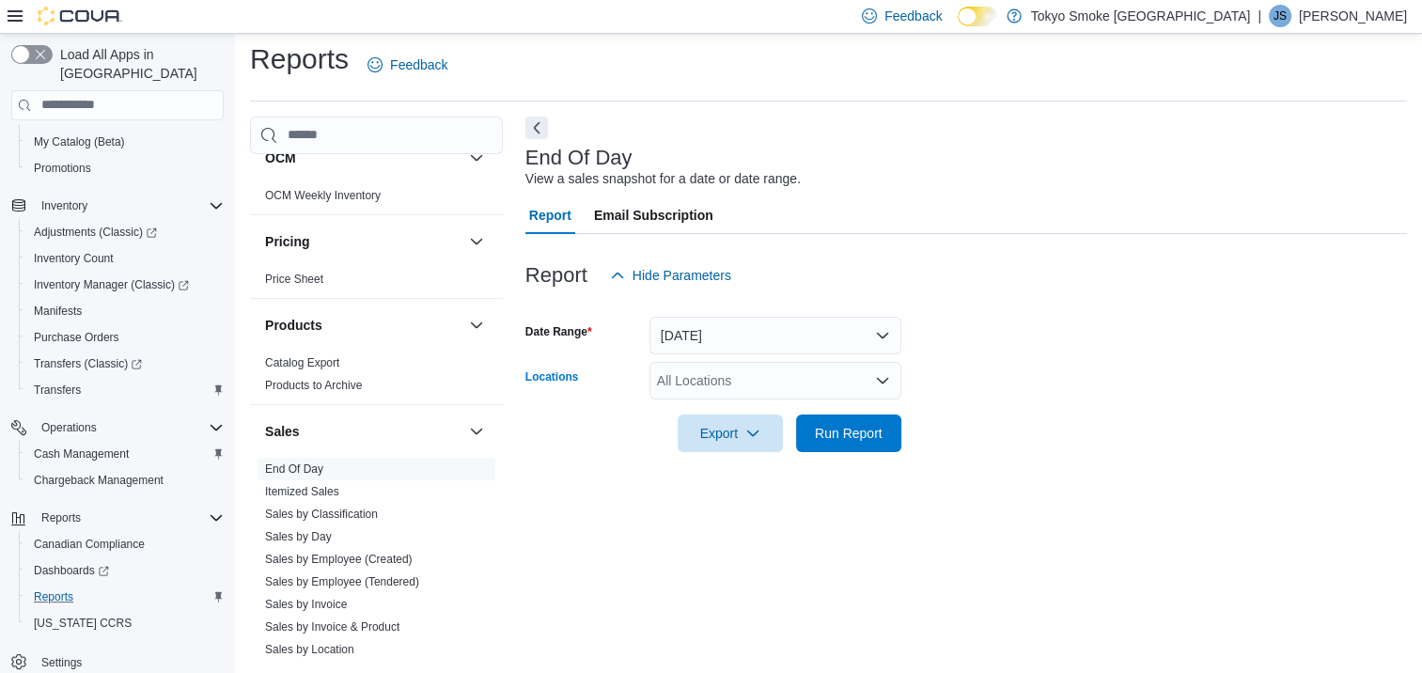
click at [883, 381] on icon "Open list of options" at bounding box center [882, 381] width 11 height 6
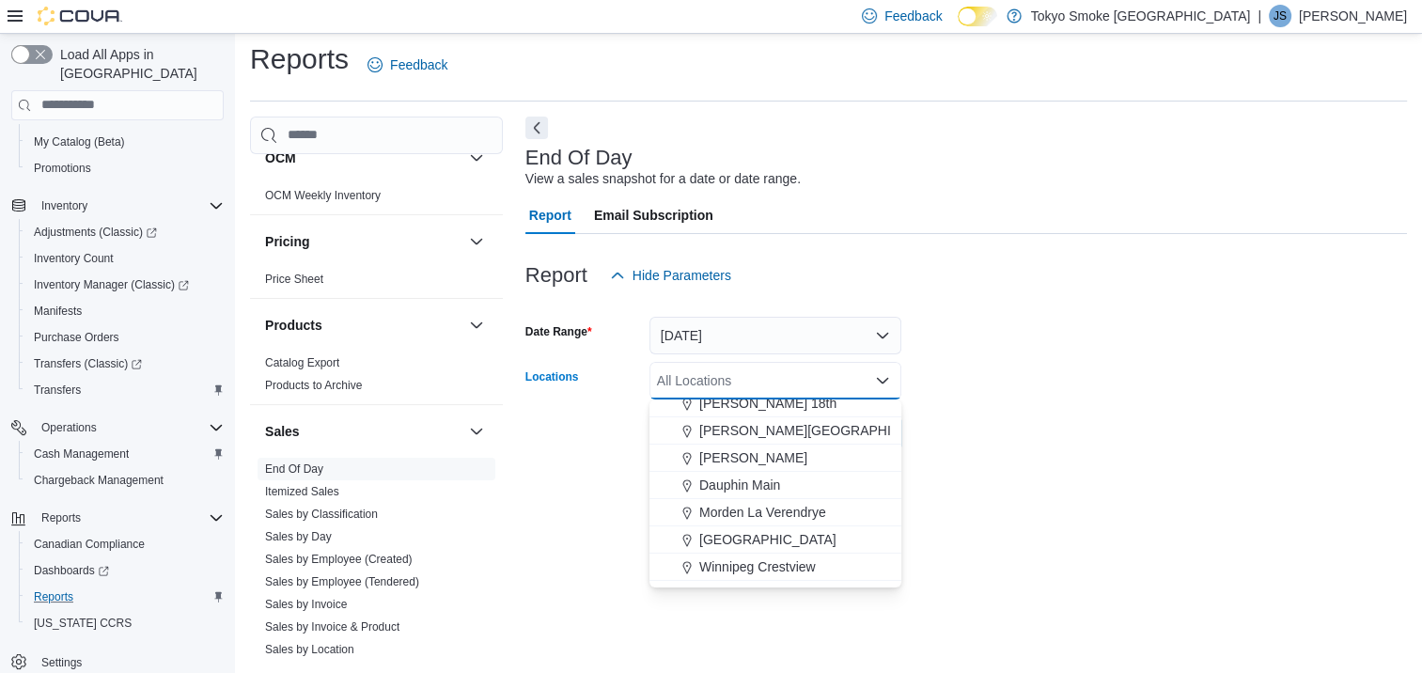
scroll to position [94, 0]
click at [782, 514] on span "[GEOGRAPHIC_DATA]" at bounding box center [767, 509] width 137 height 19
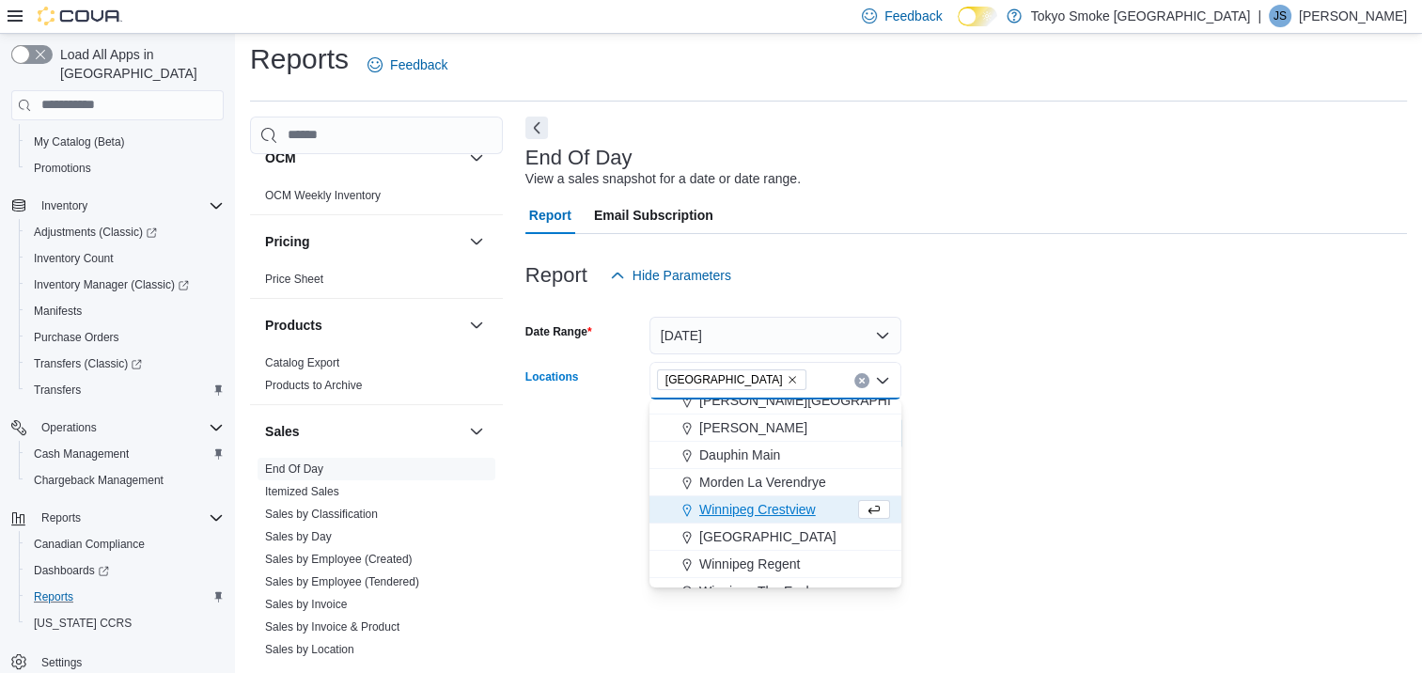
click at [1061, 486] on div "End Of Day View a sales snapshot for a date or date range. Report Email Subscri…" at bounding box center [965, 388] width 881 height 542
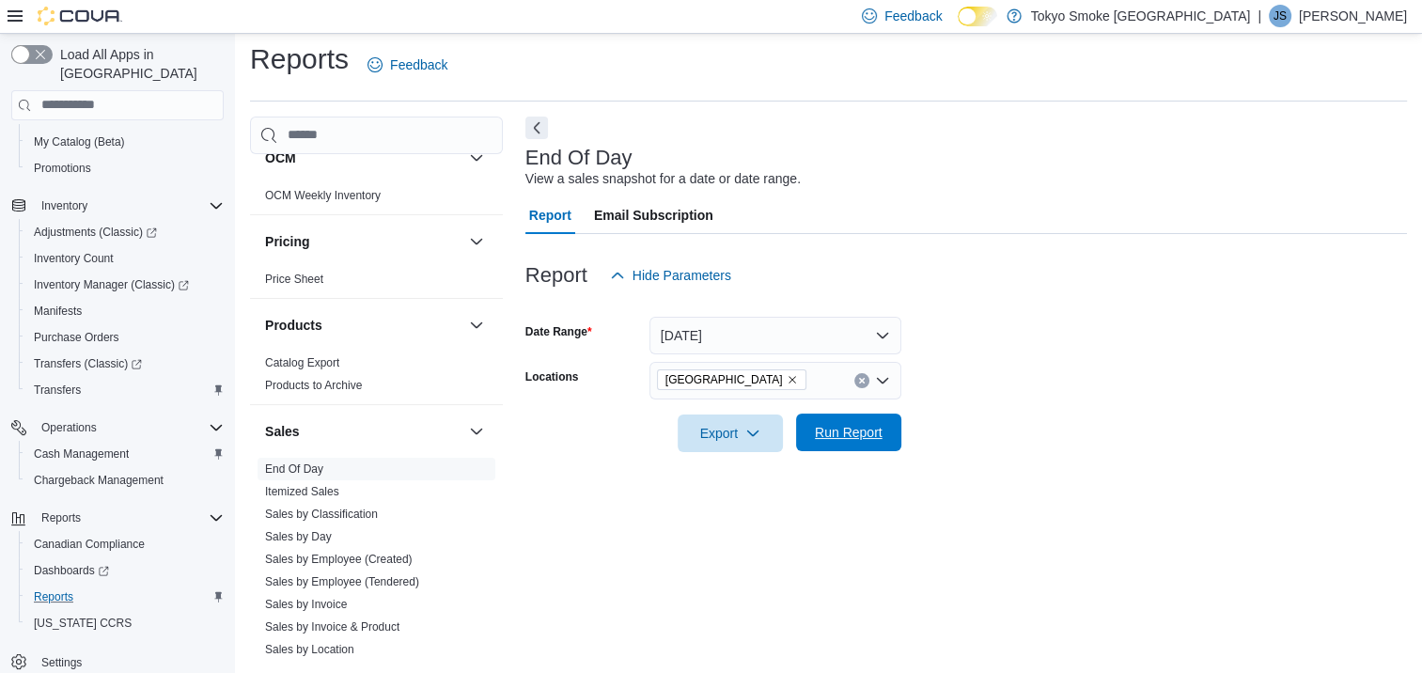
click at [865, 443] on span "Run Report" at bounding box center [848, 432] width 83 height 38
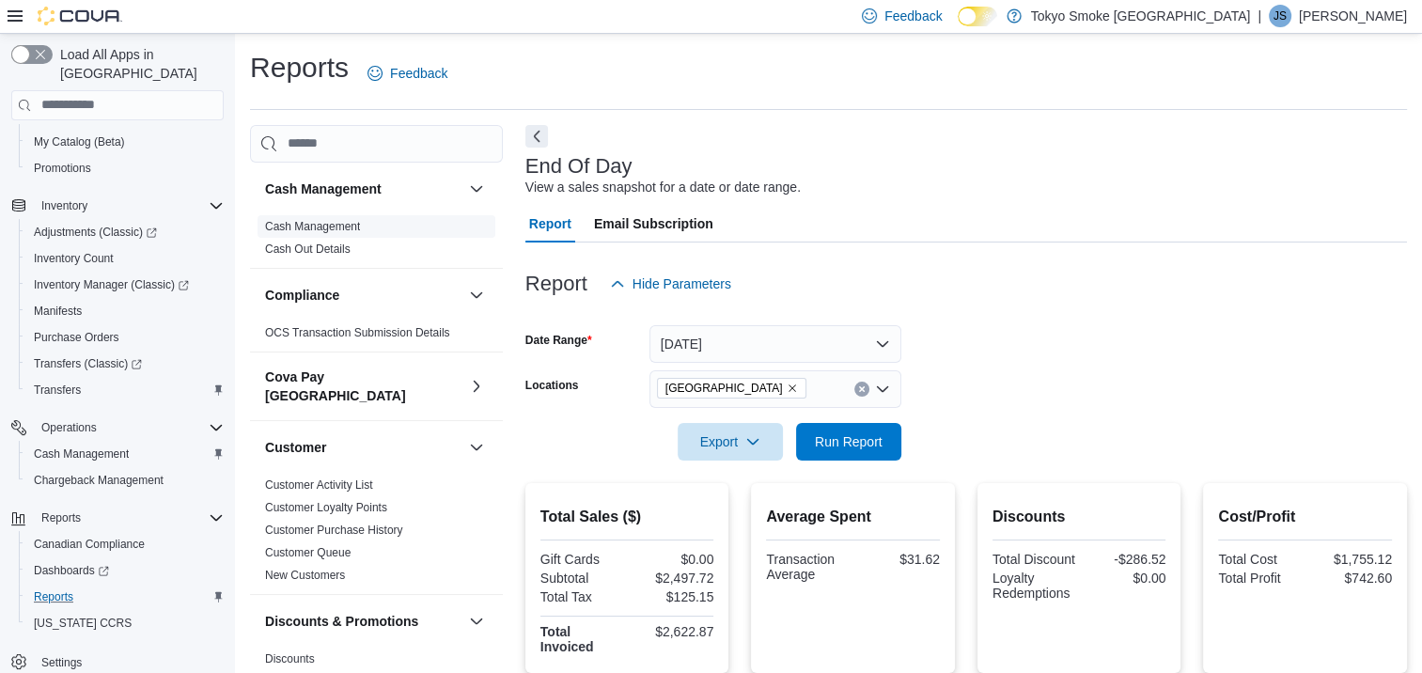
click at [347, 226] on link "Cash Management" at bounding box center [312, 226] width 95 height 13
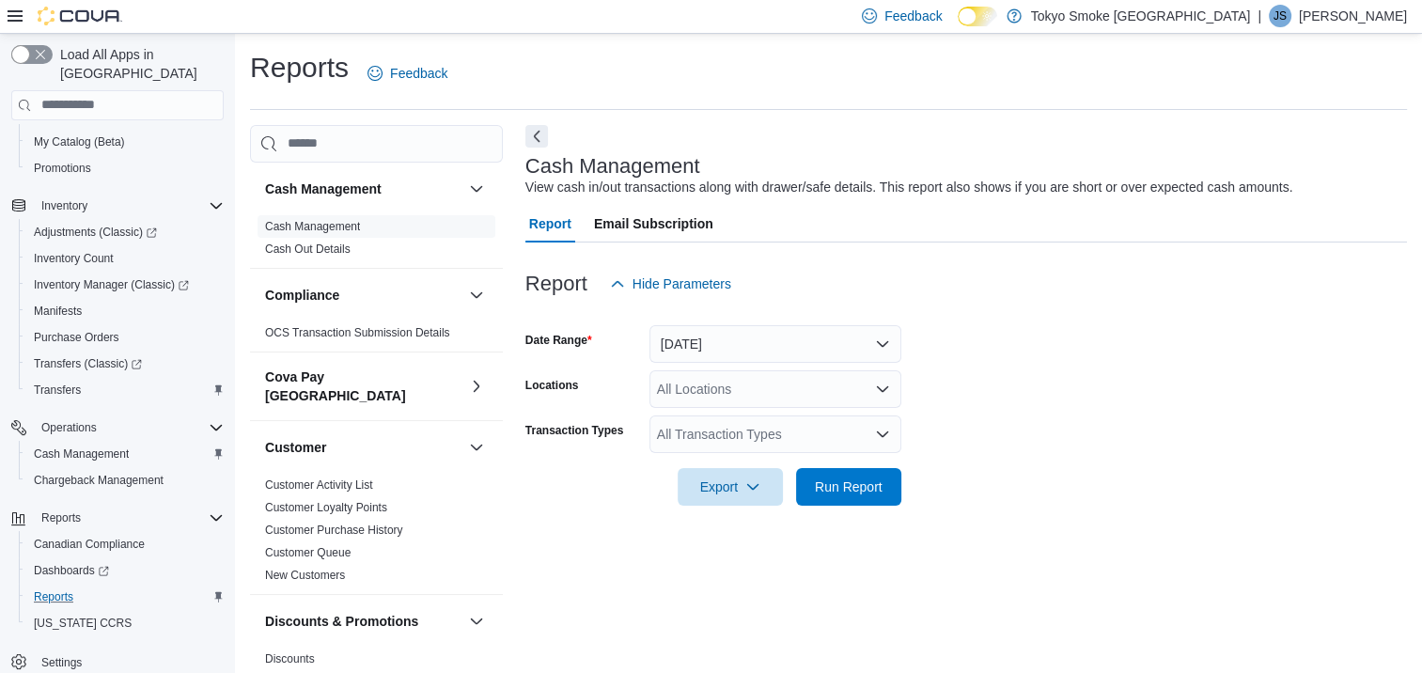
scroll to position [8, 0]
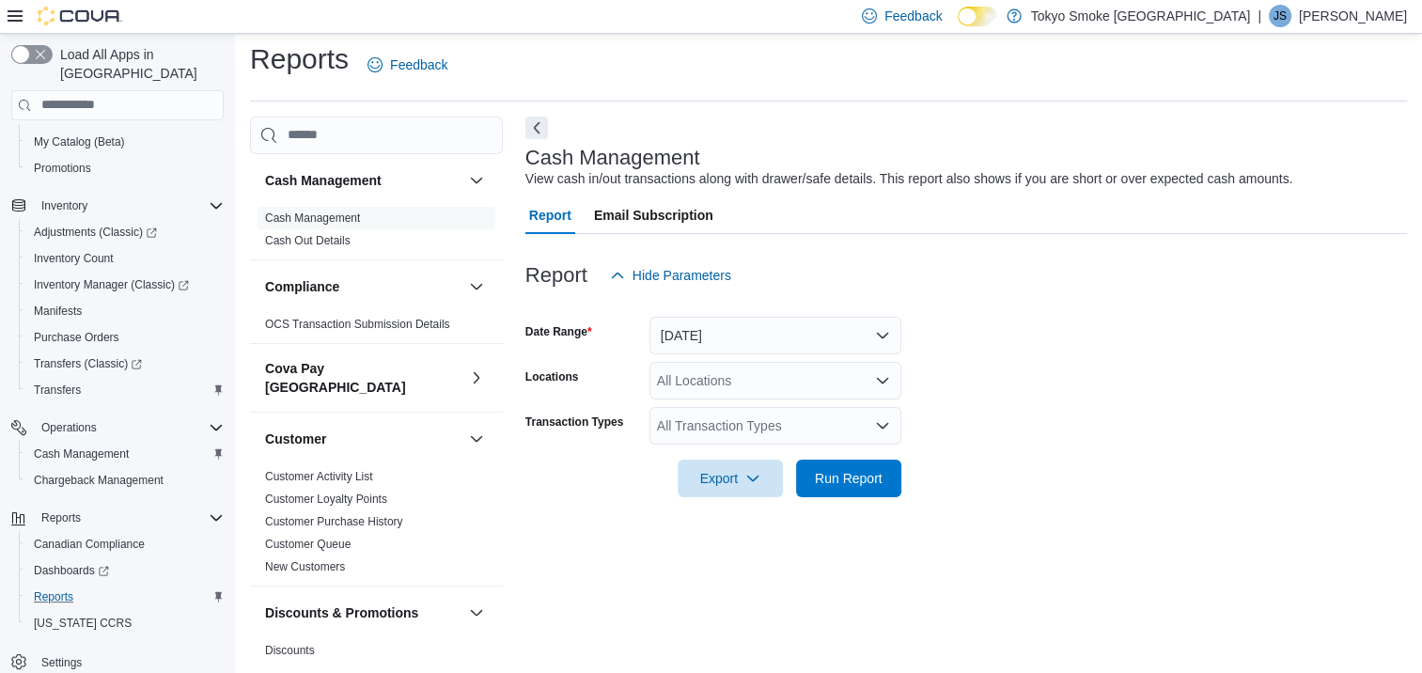
click at [887, 373] on icon "Open list of options" at bounding box center [882, 380] width 15 height 15
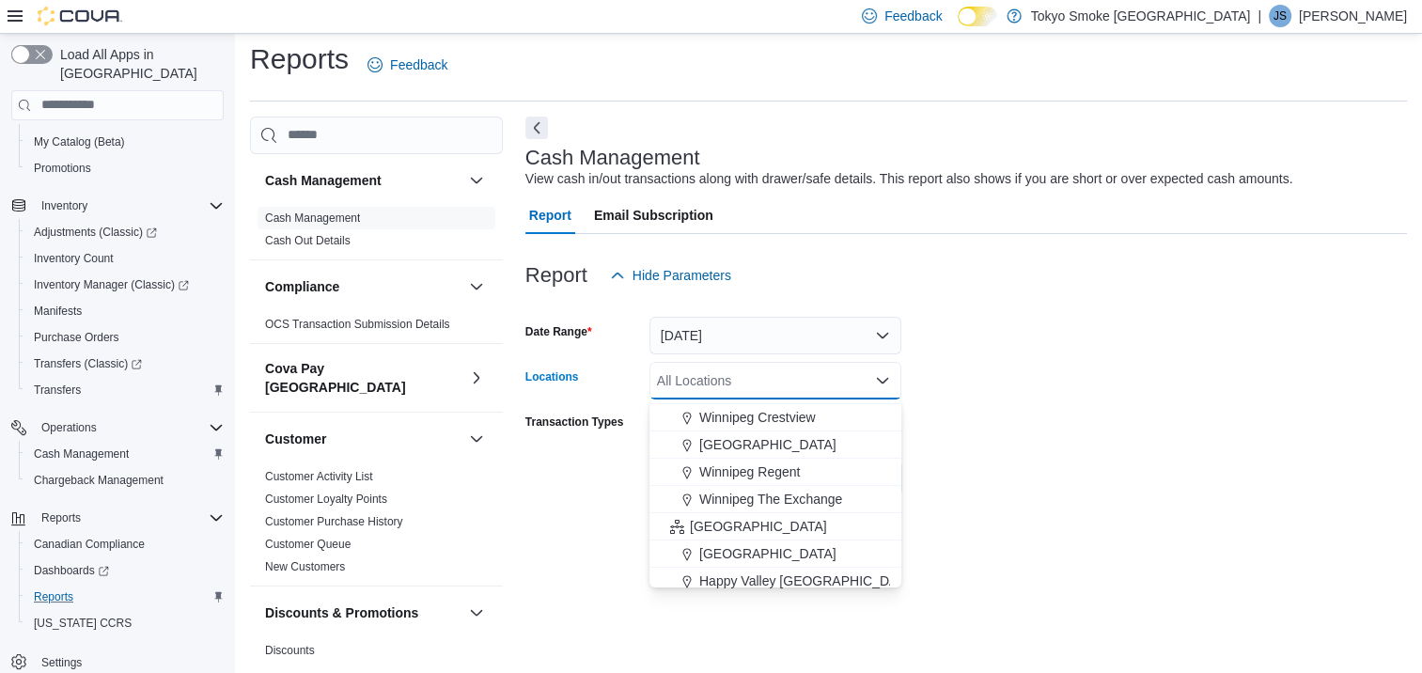
scroll to position [188, 0]
click at [782, 413] on span "[GEOGRAPHIC_DATA]" at bounding box center [767, 415] width 137 height 19
click at [1072, 415] on form "Date Range [DATE] Locations [GEOGRAPHIC_DATA] [GEOGRAPHIC_DATA] Combo box. Sele…" at bounding box center [965, 395] width 881 height 203
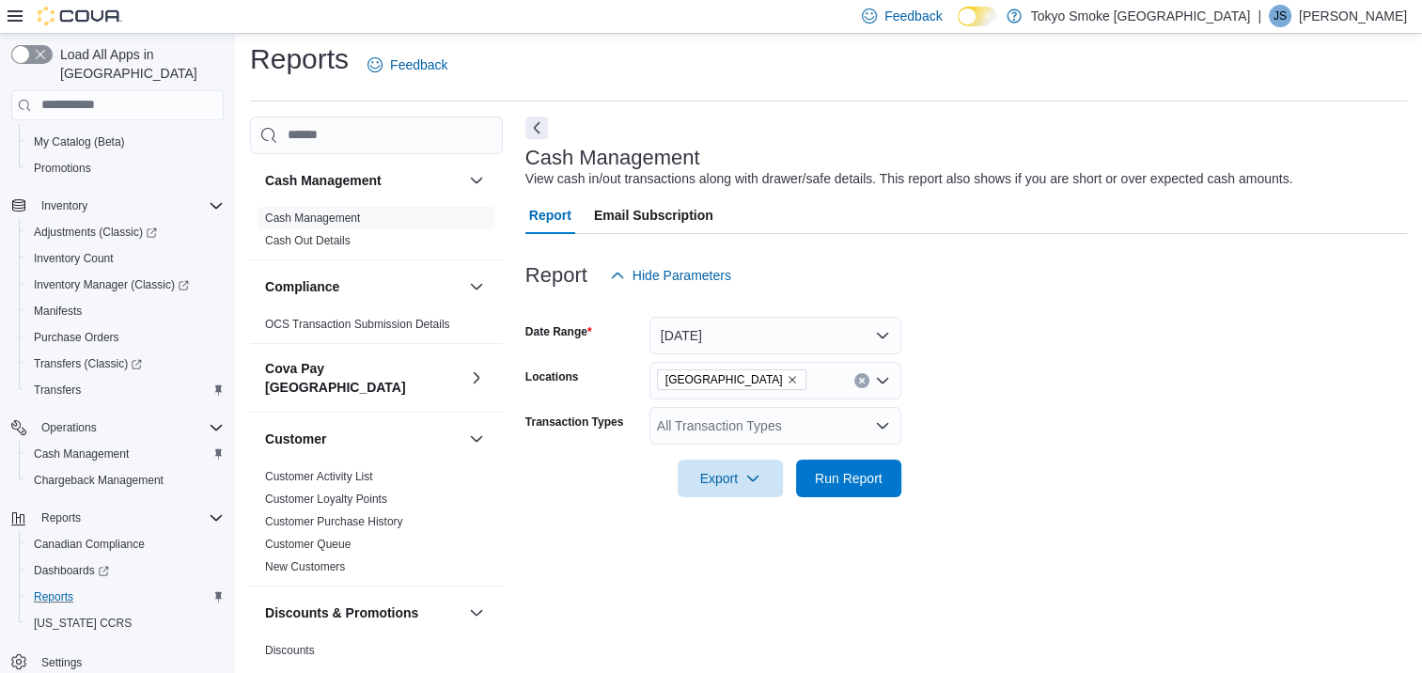
click at [885, 426] on icon "Open list of options" at bounding box center [882, 425] width 15 height 15
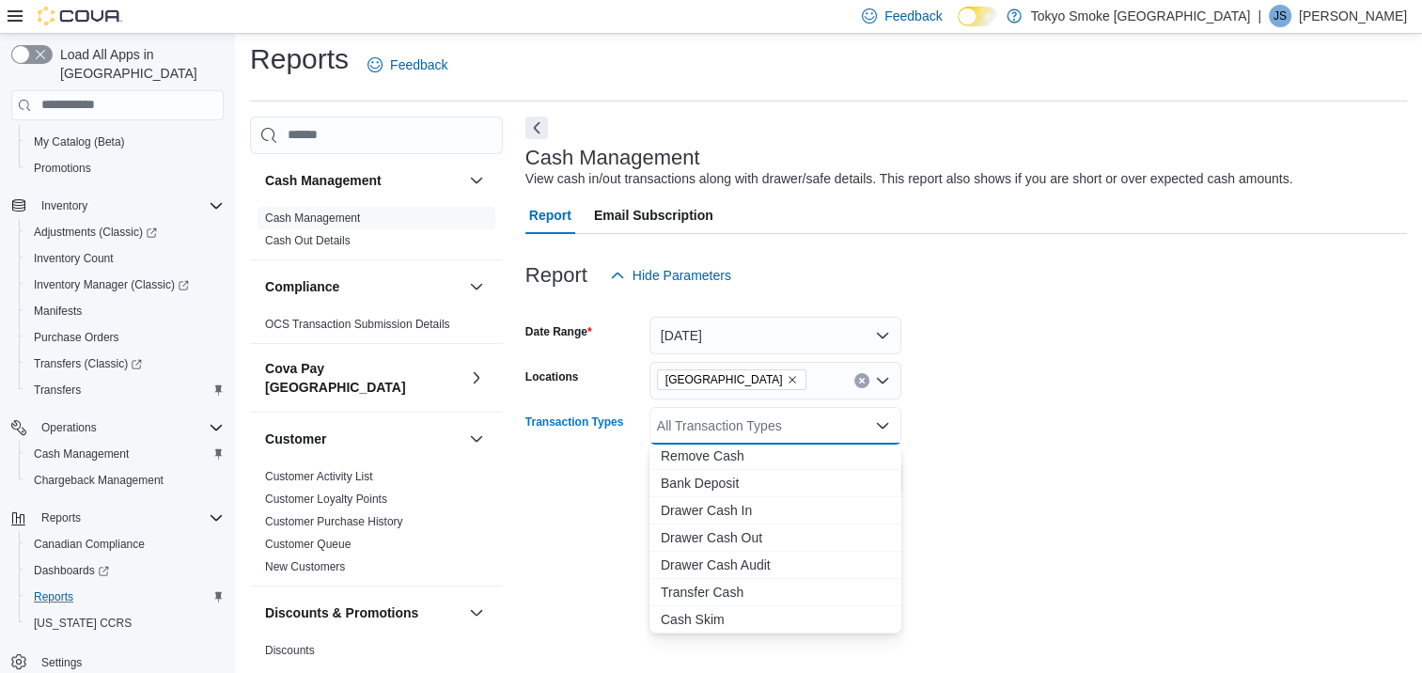
scroll to position [112, 0]
click at [732, 593] on span "Transfer Cash" at bounding box center [775, 591] width 229 height 19
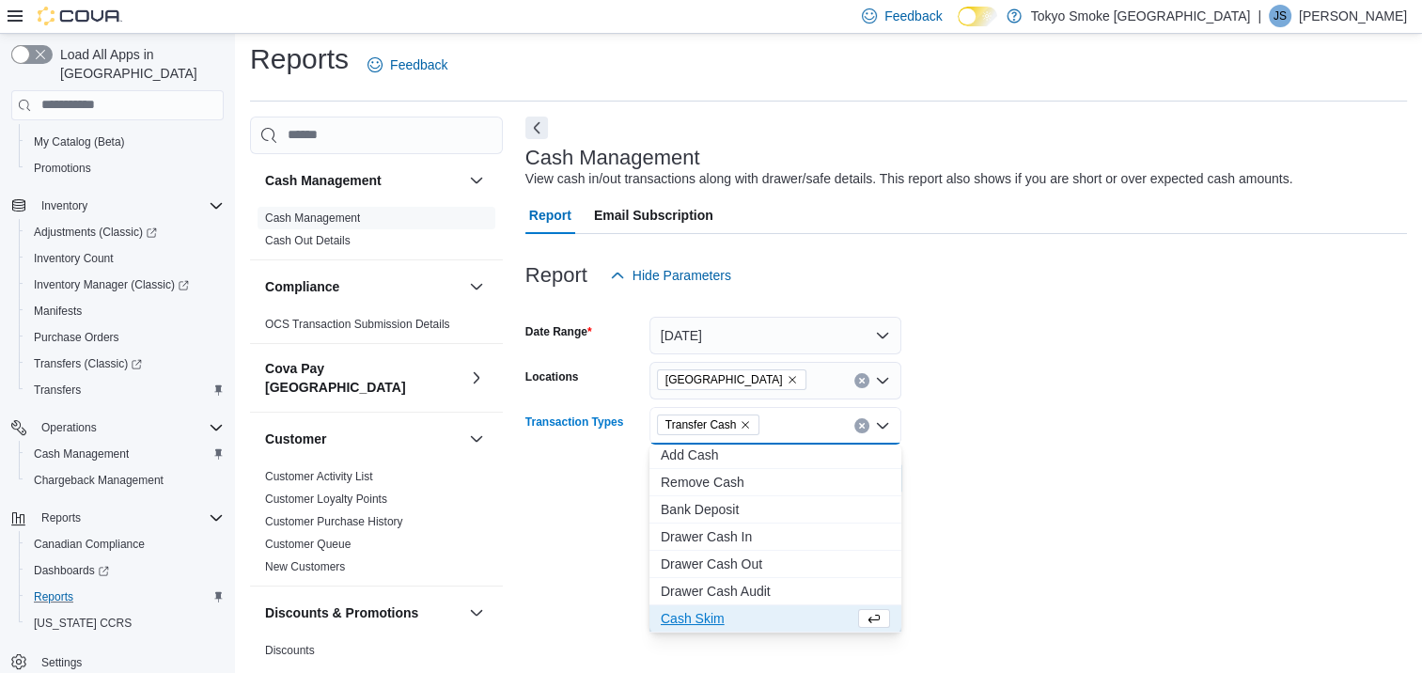
click at [1116, 443] on form "Date Range [DATE] Locations [GEOGRAPHIC_DATA] Transaction Types Transfer Cash C…" at bounding box center [965, 395] width 881 height 203
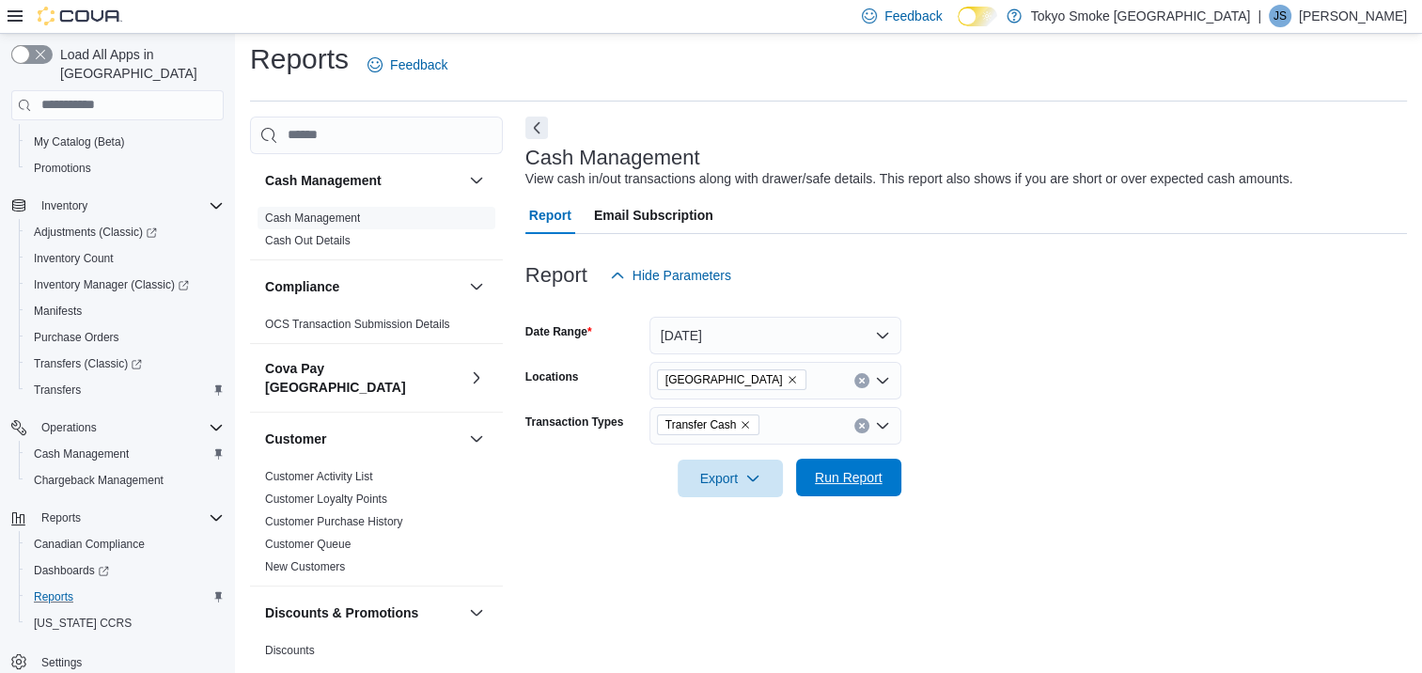
click at [847, 471] on span "Run Report" at bounding box center [849, 477] width 68 height 19
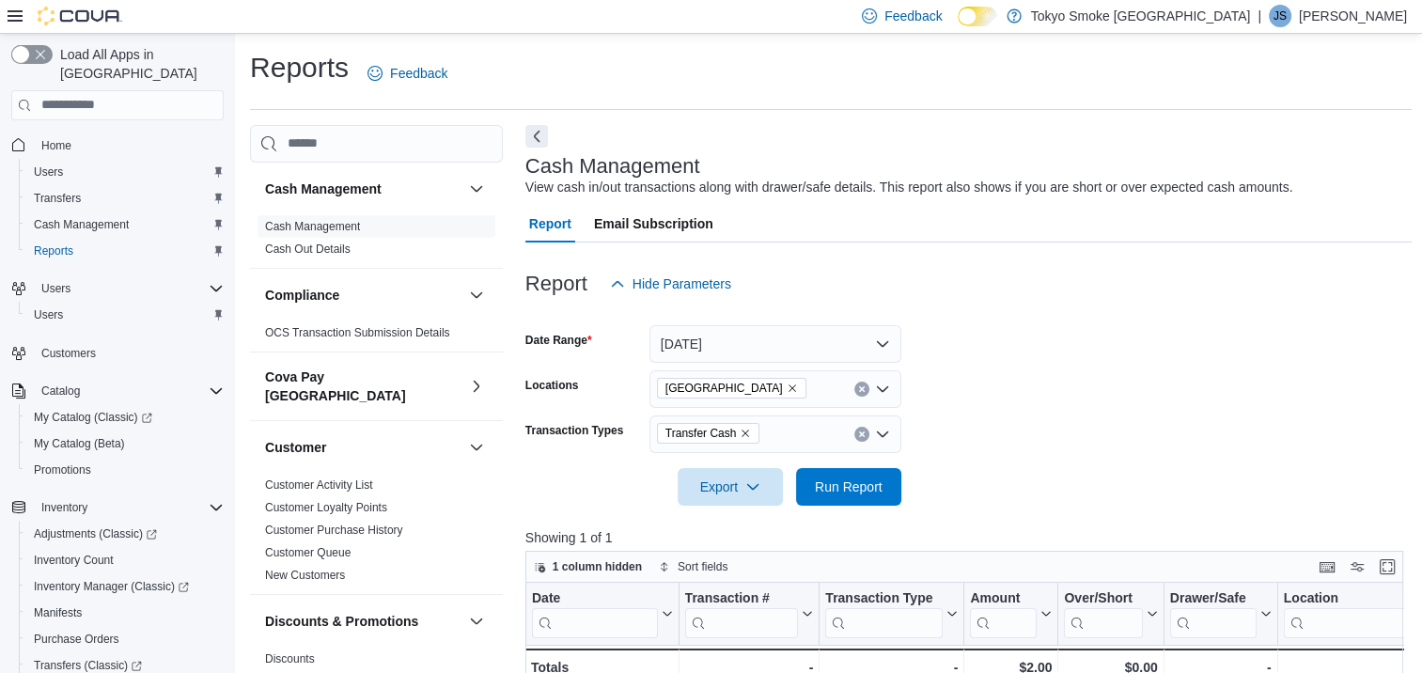
click at [1368, 20] on p "[PERSON_NAME]" at bounding box center [1353, 16] width 108 height 23
click at [1284, 182] on span "Sign Out" at bounding box center [1285, 179] width 51 height 19
